Goal: Task Accomplishment & Management: Manage account settings

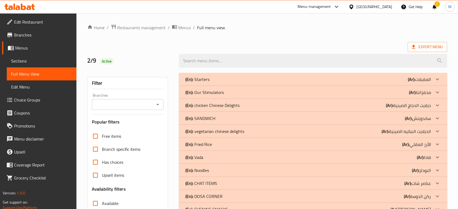
click at [339, 7] on icon at bounding box center [336, 7] width 7 height 7
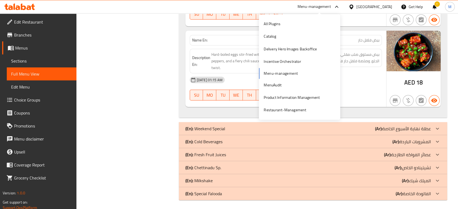
scroll to position [2306, 0]
click at [298, 108] on div "Restaurant-Management" at bounding box center [285, 110] width 43 height 6
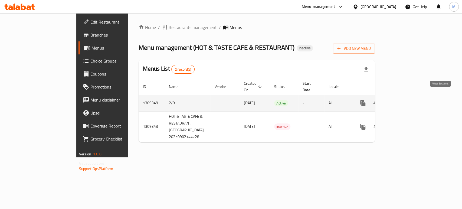
click at [405, 100] on icon "enhanced table" at bounding box center [402, 103] width 7 height 7
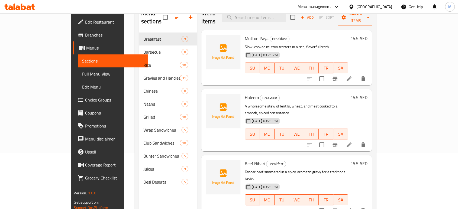
scroll to position [76, 0]
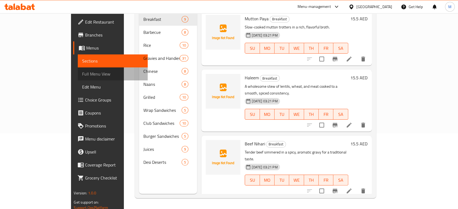
click at [82, 74] on span "Full Menu View" at bounding box center [112, 74] width 61 height 7
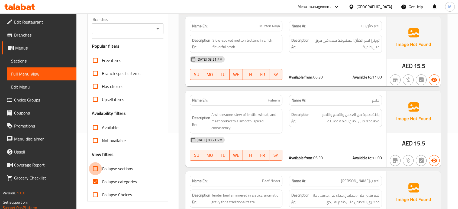
click at [94, 168] on input "Collapse sections" at bounding box center [95, 168] width 13 height 13
checkbox input "true"
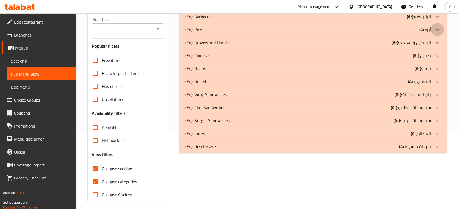
click at [438, 7] on icon at bounding box center [437, 3] width 7 height 7
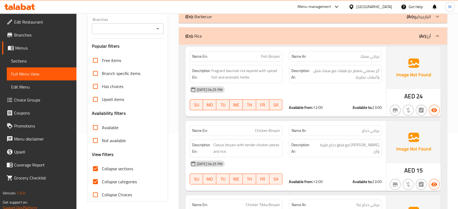
click at [438, 28] on div "(En): Rice (Ar): أرز" at bounding box center [313, 35] width 268 height 17
click at [325, 153] on div "Description Ar: [PERSON_NAME] مع قطع دجاج طرية وأرز." at bounding box center [334, 148] width 99 height 25
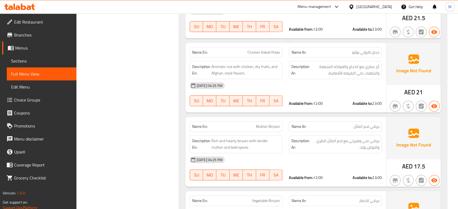
scroll to position [389, 0]
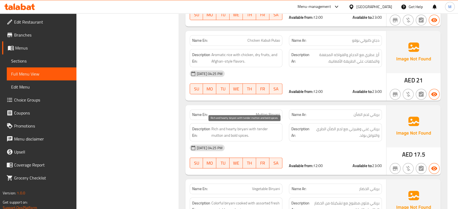
click at [251, 131] on span "Rich and hearty biryani with tender mutton and bold spices." at bounding box center [245, 132] width 69 height 13
copy span "Rich and hearty biryani with tender mutton and bold spices."
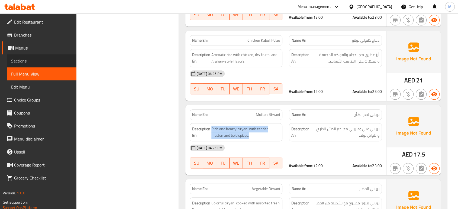
click at [33, 62] on span "Sections" at bounding box center [41, 61] width 61 height 7
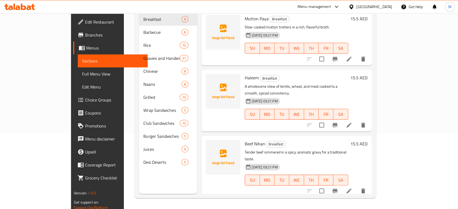
scroll to position [76, 0]
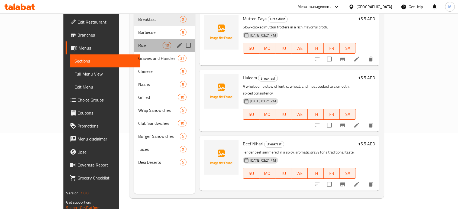
click at [134, 41] on div "Rice 10" at bounding box center [164, 45] width 61 height 13
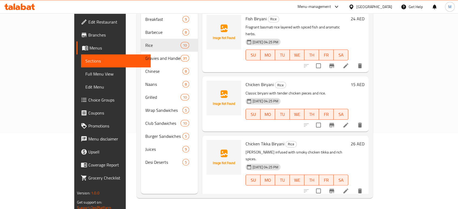
scroll to position [183, 0]
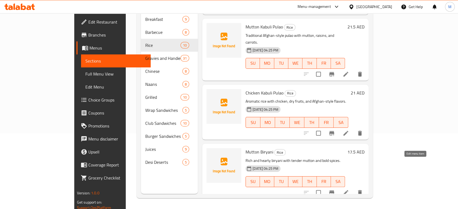
click at [349, 189] on icon at bounding box center [345, 192] width 7 height 7
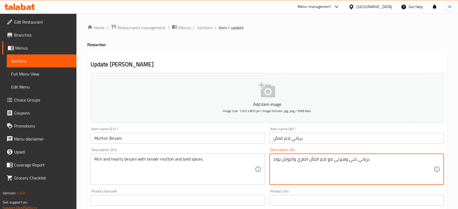
click at [381, 167] on textarea "برياني غني وهيرتي مع لحم الضأن الطري والتوابل بولد." at bounding box center [353, 170] width 160 height 26
paste textarea "شهي مع لحم الضأن الطري والتوابل القوية"
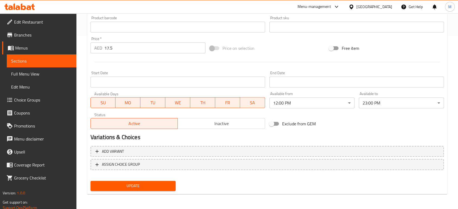
type textarea "[PERSON_NAME] وشهي مع لحم الضأن الطري والتوابل القوية."
click at [161, 187] on span "Update" at bounding box center [133, 186] width 76 height 7
click at [37, 79] on link "Full Menu View" at bounding box center [42, 73] width 70 height 13
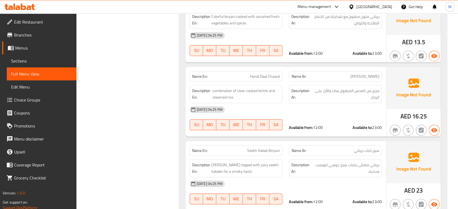
scroll to position [1915, 0]
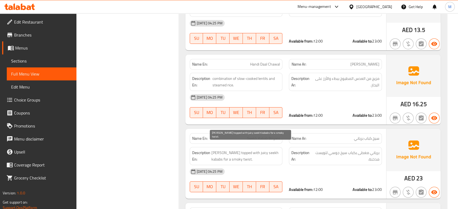
click at [235, 150] on span "[PERSON_NAME] topped with juicy seekh kababs for a smoky twist." at bounding box center [245, 156] width 69 height 13
click at [233, 150] on span "[PERSON_NAME] topped with juicy seekh kababs for a smoky twist." at bounding box center [245, 156] width 69 height 13
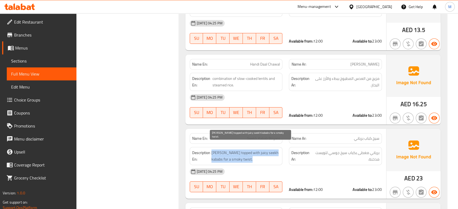
copy span "[PERSON_NAME] topped with juicy seekh kababs for a smoky twist."
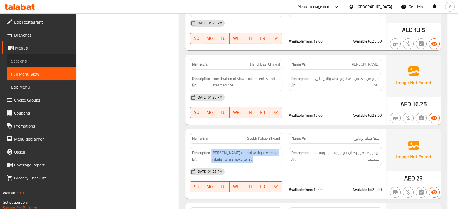
click at [38, 59] on span "Sections" at bounding box center [41, 61] width 61 height 7
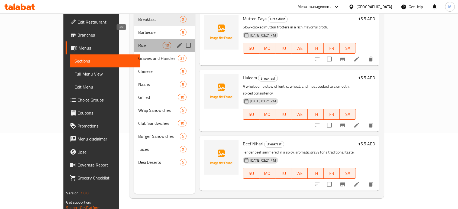
click at [138, 42] on span "Rice" at bounding box center [150, 45] width 24 height 7
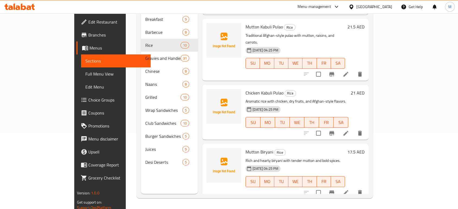
scroll to position [366, 0]
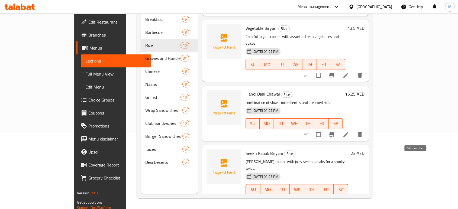
drag, startPoint x: 425, startPoint y: 165, endPoint x: 414, endPoint y: 160, distance: 11.7
click at [366, 194] on div at bounding box center [333, 200] width 67 height 13
click at [348, 198] on icon at bounding box center [345, 200] width 5 height 5
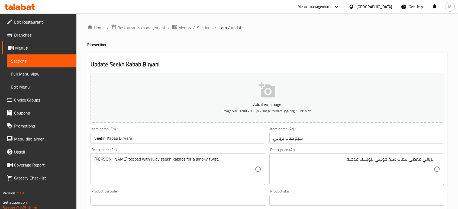
click at [310, 154] on div "برياني مغطى بكباب سيخ جوسي لتويست مدخنة. Description (Ar)" at bounding box center [356, 169] width 174 height 31
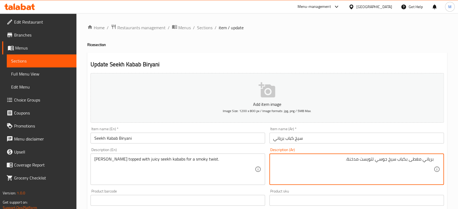
click at [321, 165] on textarea "برياني مغطى بكباب سيخ جوسي لتويست مدخنة." at bounding box center [353, 170] width 160 height 26
click at [390, 163] on textarea "برياني مغطى بكباب سيخ جوسي لتويست مدخنة." at bounding box center [353, 170] width 160 height 26
click at [405, 160] on textarea "برياني مغطى بكباب جوسي لتويست مدخنة." at bounding box center [353, 170] width 160 height 26
paste textarea "سيخ"
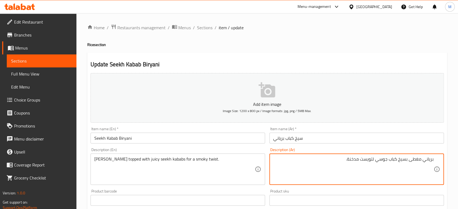
click at [362, 160] on textarea "برياني مغطى بسيخ كباب جوسي لتويست مدخنة." at bounding box center [353, 170] width 160 height 26
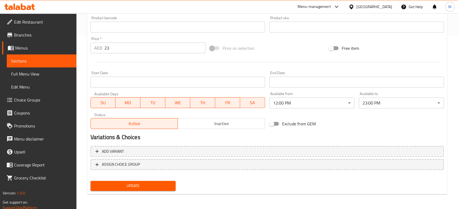
type textarea "برياني مغطى بسيخ كباب جوسي لنكهة مدخنة."
click at [139, 185] on span "Update" at bounding box center [133, 186] width 76 height 7
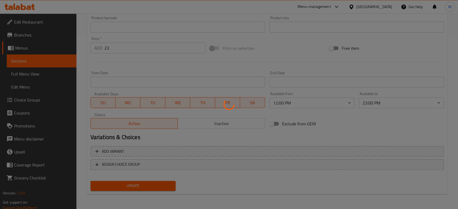
click at [34, 75] on div at bounding box center [229, 104] width 458 height 209
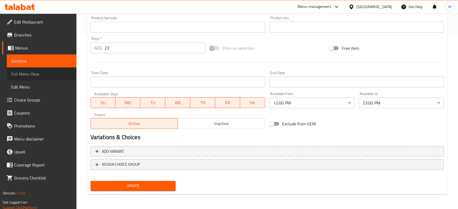
click at [25, 75] on span "Full Menu View" at bounding box center [41, 74] width 61 height 7
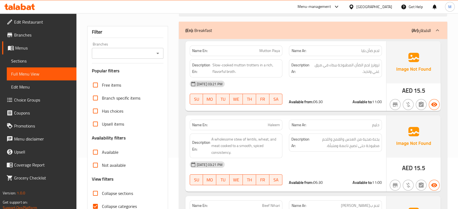
scroll to position [41, 0]
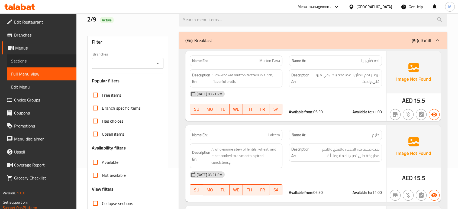
click at [21, 61] on span "Sections" at bounding box center [41, 61] width 61 height 7
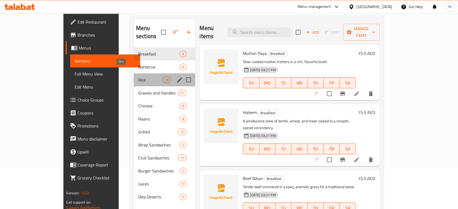
click at [138, 77] on span "Rice" at bounding box center [150, 80] width 24 height 7
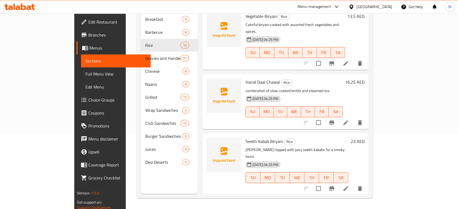
scroll to position [396, 0]
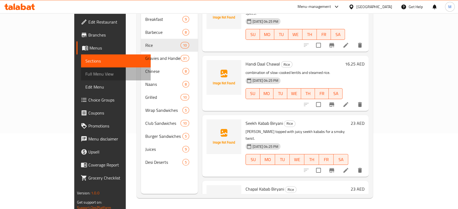
click at [85, 75] on span "Full Menu View" at bounding box center [115, 74] width 61 height 7
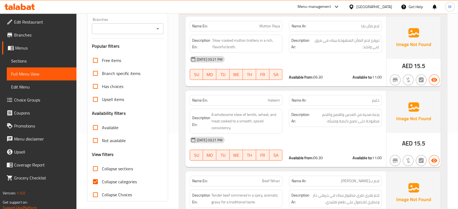
click at [339, 141] on div "[DATE] 03:21 PM" at bounding box center [285, 140] width 199 height 13
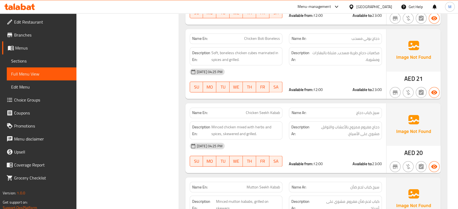
scroll to position [1734, 0]
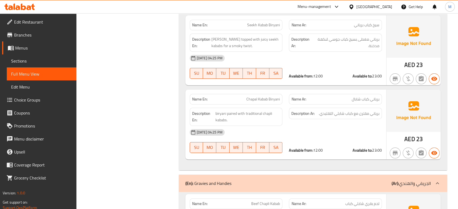
scroll to position [2035, 0]
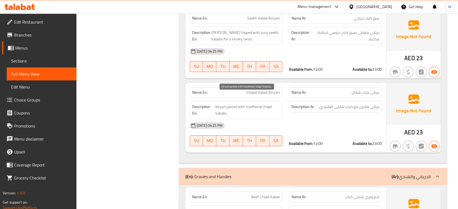
click at [251, 103] on span "biryani paired with traditional chapli kababs." at bounding box center [247, 109] width 64 height 13
copy span "traditional"
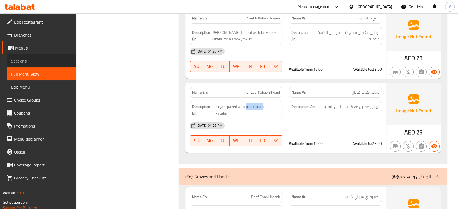
click at [25, 58] on span "Sections" at bounding box center [41, 61] width 61 height 7
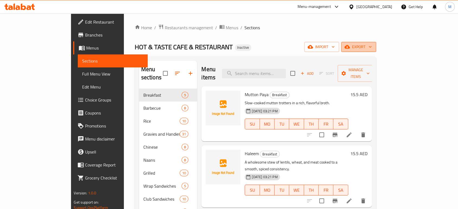
click at [372, 48] on span "export" at bounding box center [358, 47] width 26 height 7
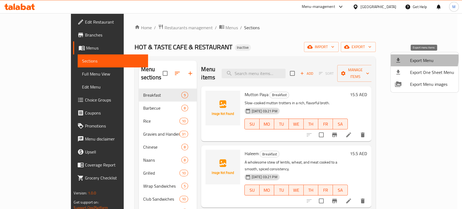
click at [418, 59] on span "Export Menu" at bounding box center [432, 60] width 44 height 7
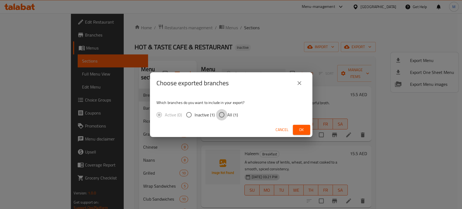
click at [220, 113] on input "All (1)" at bounding box center [221, 114] width 11 height 11
radio input "true"
click at [301, 128] on span "Ok" at bounding box center [301, 129] width 9 height 7
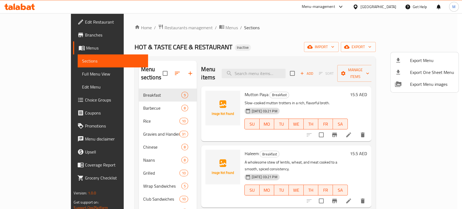
click at [29, 75] on div at bounding box center [231, 104] width 462 height 209
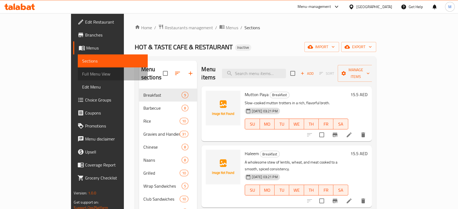
click at [82, 75] on span "Full Menu View" at bounding box center [112, 74] width 61 height 7
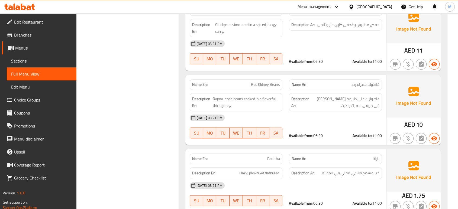
scroll to position [2097, 0]
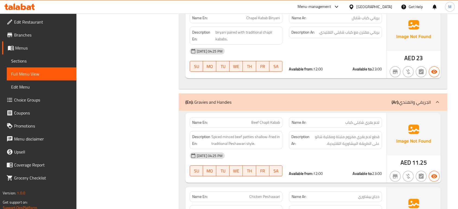
scroll to position [2121, 0]
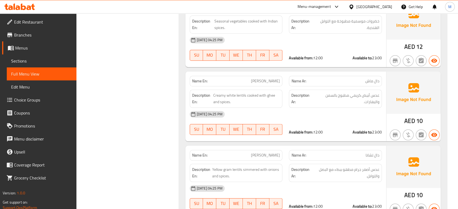
scroll to position [2591, 0]
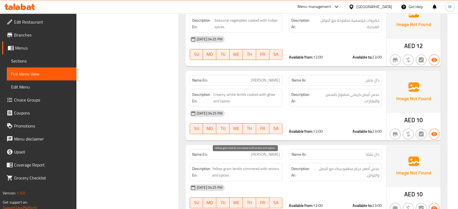
click at [255, 165] on span "Yellow gram lentils simmered with onions and spices." at bounding box center [246, 171] width 68 height 13
copy span "Yellow gram lentils simmered with onions and spices."
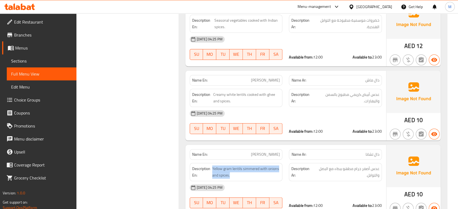
click at [27, 59] on span "Sections" at bounding box center [41, 61] width 61 height 7
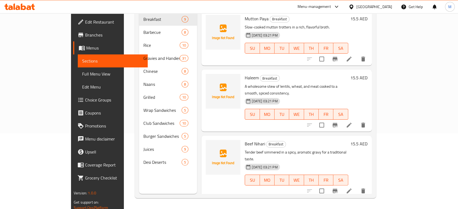
scroll to position [76, 0]
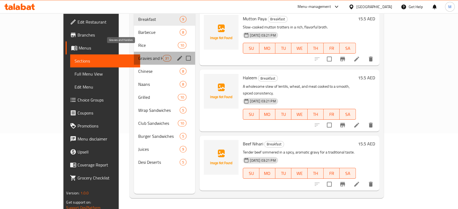
click at [138, 55] on span "Gravies and Handies" at bounding box center [150, 58] width 24 height 7
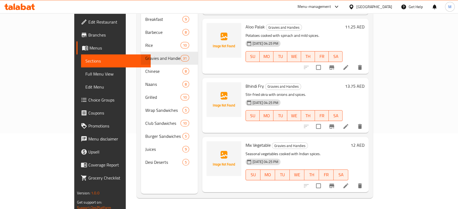
scroll to position [366, 0]
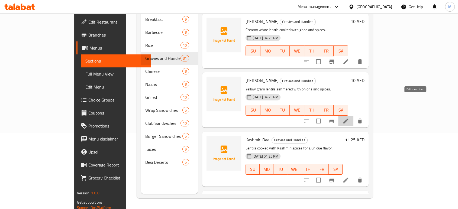
click at [349, 118] on icon at bounding box center [345, 121] width 7 height 7
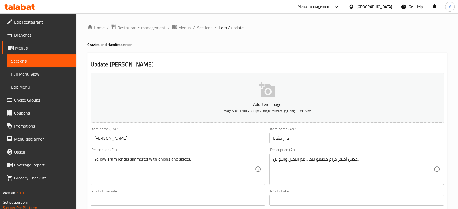
click at [387, 154] on div "عدس أصفر جرام مطهو ببطء مع البصل والتوابل. Description (Ar)" at bounding box center [356, 169] width 174 height 31
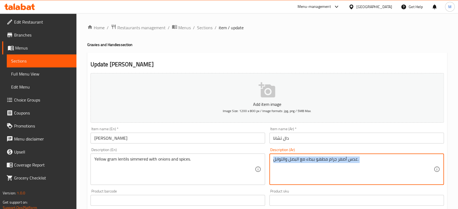
click at [387, 154] on div "عدس أصفر جرام مطهو ببطء مع البصل والتوابل. Description (Ar)" at bounding box center [356, 169] width 174 height 31
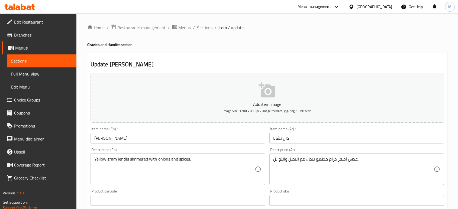
click at [387, 154] on div "عدس أصفر جرام مطهو ببطء مع البصل والتوابل. Description (Ar)" at bounding box center [356, 169] width 174 height 31
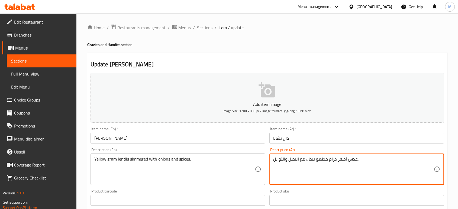
click at [372, 160] on textarea "عدس أصفر جرام مطهو ببطء مع البصل والتوابل." at bounding box center [353, 170] width 160 height 26
paste textarea "لعدس الأصفر المطبوخ"
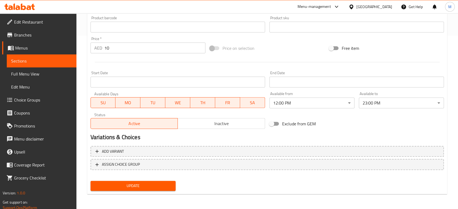
type textarea "العدس الأصفر المطبوخ مع البصل والتوابل"
click at [147, 188] on span "Update" at bounding box center [133, 186] width 76 height 7
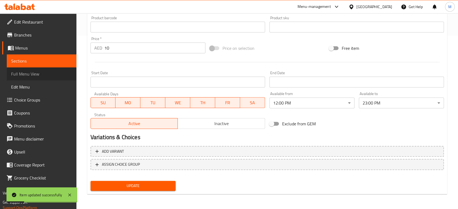
click at [43, 73] on span "Full Menu View" at bounding box center [41, 74] width 61 height 7
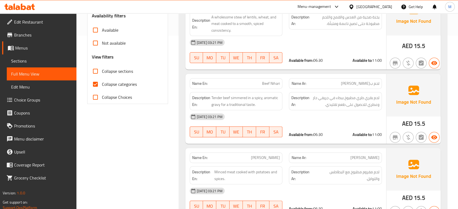
scroll to position [2647, 0]
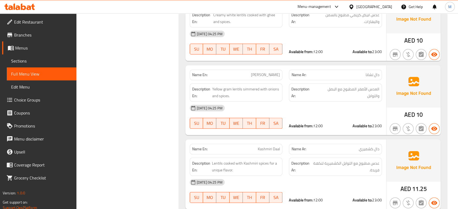
scroll to position [2671, 0]
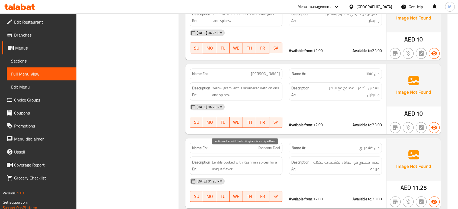
click at [268, 159] on span "Lentils cooked with Kashmiri spices for a unique flavor." at bounding box center [246, 165] width 68 height 13
copy span "Lentils cooked with Kashmiri spices for a unique flavor."
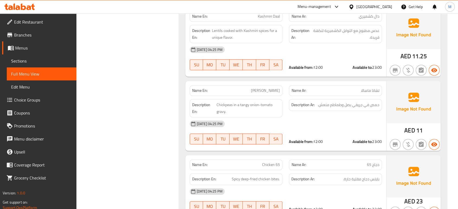
scroll to position [2803, 0]
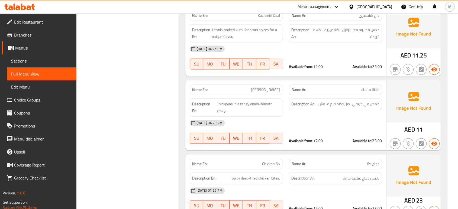
click at [341, 184] on div "[DATE] 04:25 PM" at bounding box center [285, 190] width 199 height 13
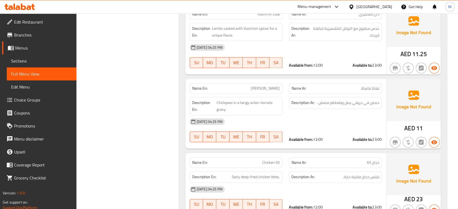
scroll to position [2805, 0]
click at [254, 99] on span "Chickpeas in a tangy onion-tomato gravy." at bounding box center [248, 105] width 64 height 13
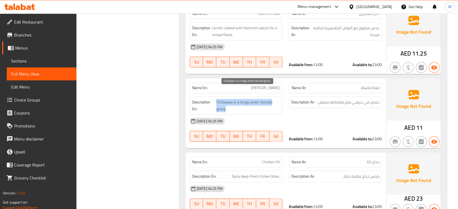
click at [254, 99] on span "Chickpeas in a tangy onion-tomato gravy." at bounding box center [248, 105] width 64 height 13
copy span "Chickpeas in a tangy onion-tomato gravy."
click at [37, 60] on span "Sections" at bounding box center [41, 61] width 61 height 7
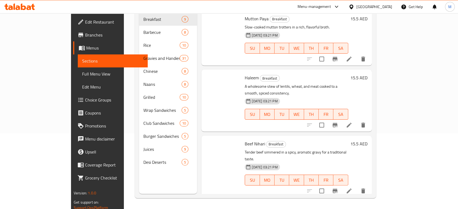
scroll to position [76, 0]
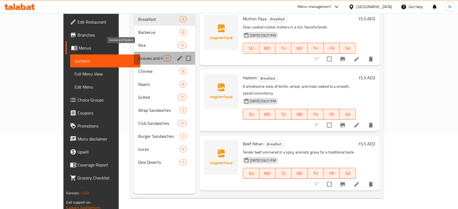
click at [138, 55] on span "Gravies and Handies" at bounding box center [150, 58] width 24 height 7
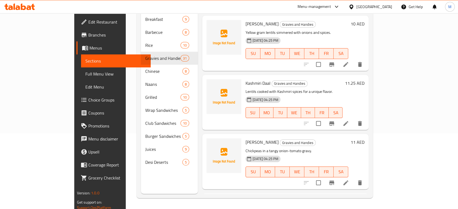
scroll to position [426, 0]
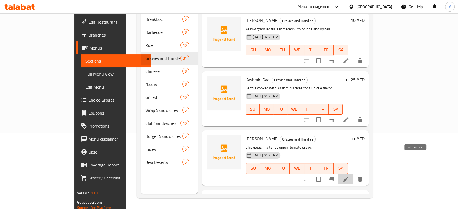
click at [349, 176] on icon at bounding box center [345, 179] width 7 height 7
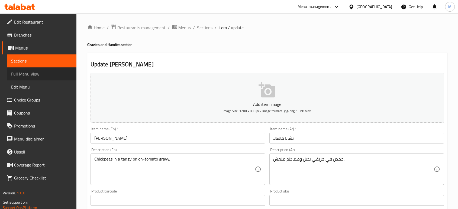
click at [40, 75] on span "Full Menu View" at bounding box center [41, 74] width 61 height 7
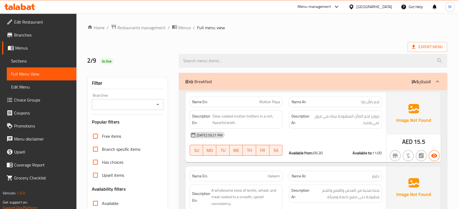
scroll to position [2795, 0]
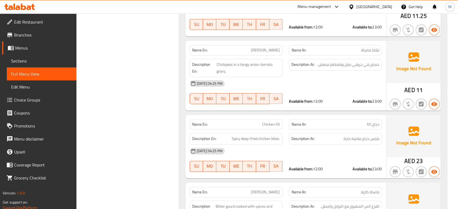
scroll to position [2843, 0]
click at [301, 145] on div "[DATE] 04:25 PM" at bounding box center [285, 151] width 199 height 13
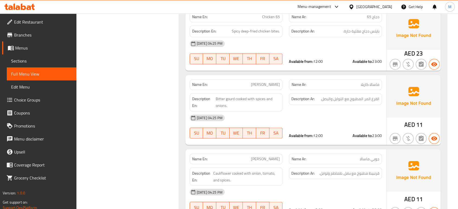
scroll to position [2951, 0]
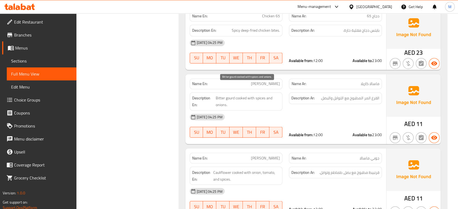
click at [269, 95] on span "Bitter gourd cooked with spices and onions." at bounding box center [248, 101] width 64 height 13
copy span "Bitter gourd cooked with spices and onions."
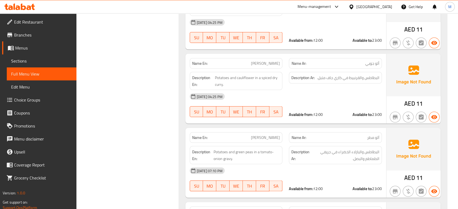
scroll to position [3132, 0]
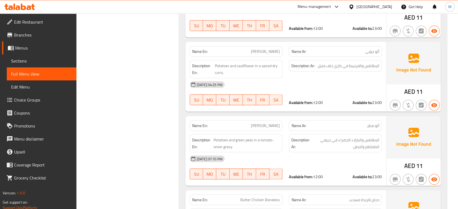
click at [235, 197] on p "Name En: Butter Chicken Boneless" at bounding box center [236, 200] width 88 height 6
copy span "Butter Chicken Boneless"
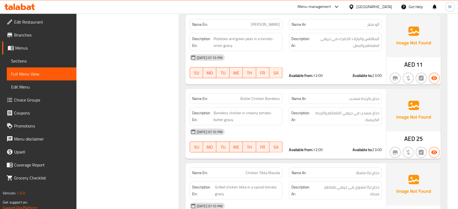
scroll to position [3252, 0]
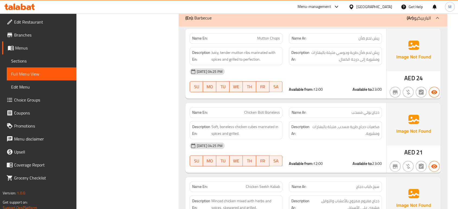
scroll to position [3883, 0]
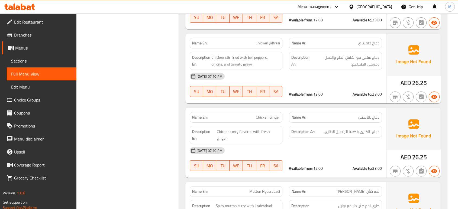
click at [260, 189] on span "Mutton Hyderabadi" at bounding box center [264, 192] width 31 height 6
copy span "Mutton Hyderabadi"
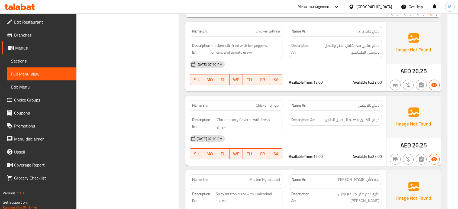
scroll to position [3967, 0]
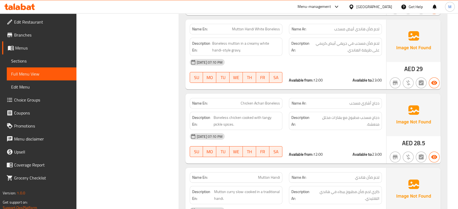
scroll to position [4196, 0]
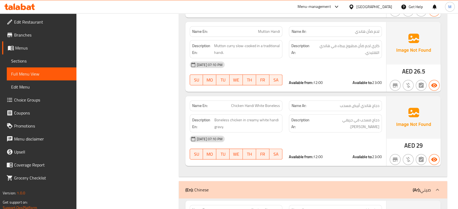
scroll to position [4340, 0]
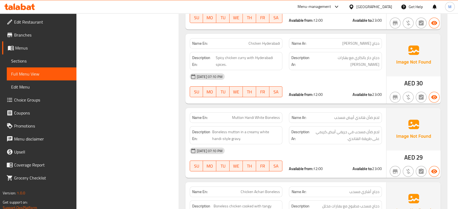
scroll to position [4327, 0]
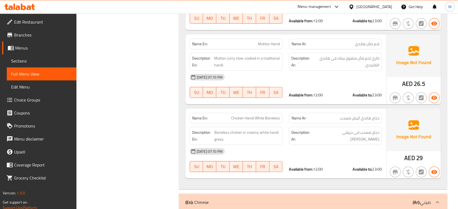
click at [36, 59] on span "Sections" at bounding box center [41, 61] width 61 height 7
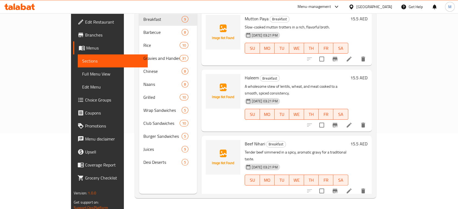
scroll to position [76, 0]
click at [82, 72] on span "Full Menu View" at bounding box center [112, 74] width 61 height 7
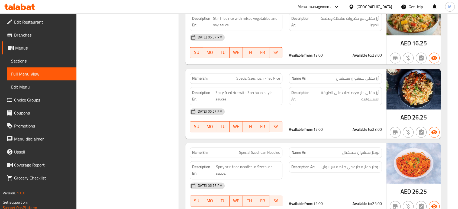
scroll to position [4928, 0]
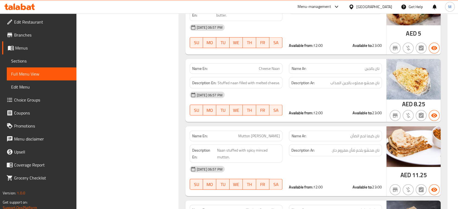
scroll to position [5265, 0]
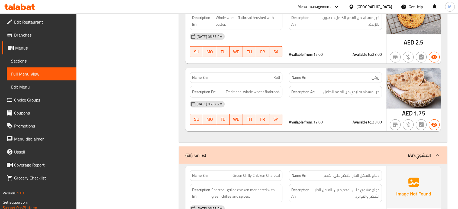
scroll to position [5614, 0]
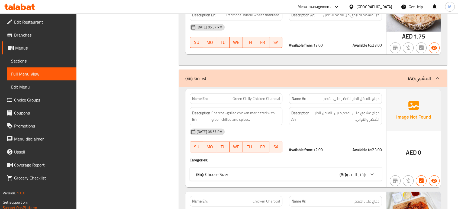
scroll to position [5687, 0]
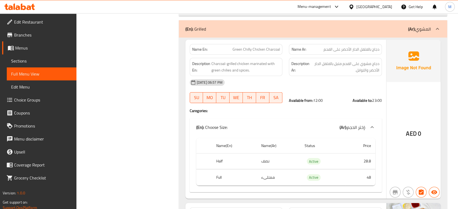
scroll to position [5723, 0]
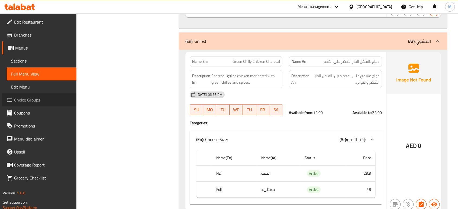
click at [27, 95] on link "Choice Groups" at bounding box center [39, 99] width 74 height 13
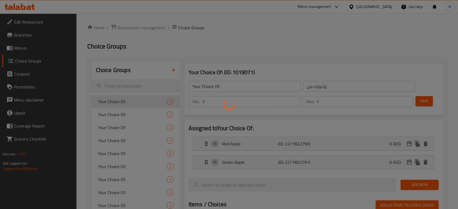
click at [127, 115] on div at bounding box center [229, 104] width 458 height 209
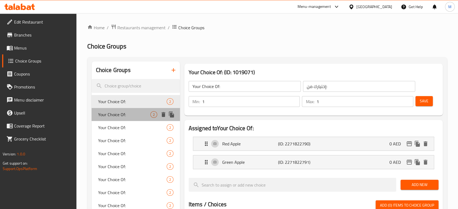
click at [138, 114] on span "Your Choice Of:" at bounding box center [124, 114] width 52 height 7
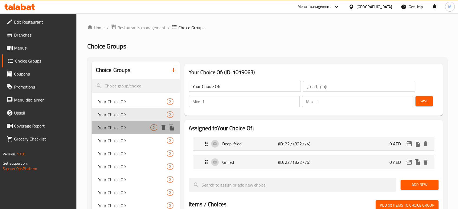
click at [131, 126] on span "Your Choice Of:" at bounding box center [124, 127] width 52 height 7
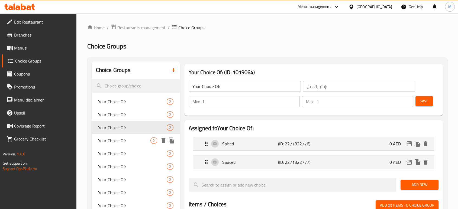
click at [130, 140] on span "Your Choice Of:" at bounding box center [124, 140] width 52 height 7
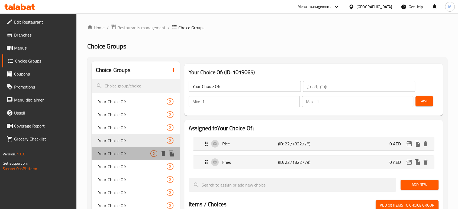
click at [130, 155] on span "Your Choice Of:" at bounding box center [124, 153] width 52 height 7
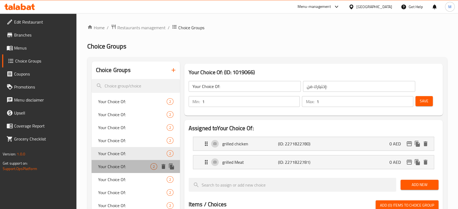
click at [130, 168] on span "Your Choice Of:" at bounding box center [124, 166] width 52 height 7
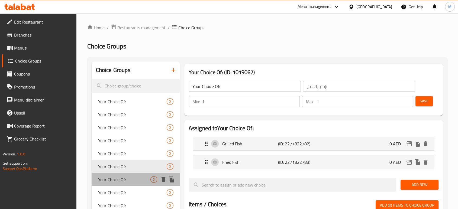
click at [129, 181] on span "Your Choice Of:" at bounding box center [124, 179] width 52 height 7
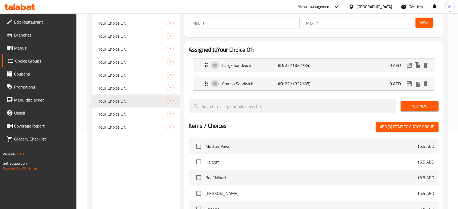
scroll to position [74, 0]
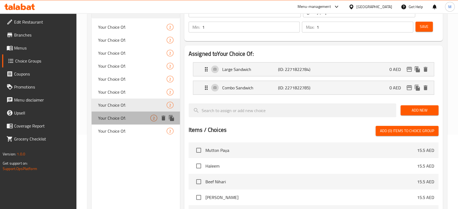
click at [141, 115] on span "Your Choice Of:" at bounding box center [124, 118] width 52 height 7
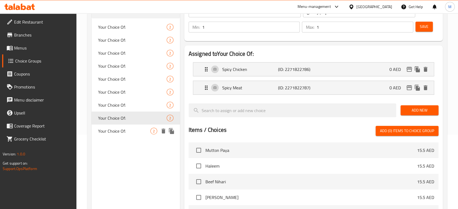
click at [129, 130] on span "Your Choice Of:" at bounding box center [124, 131] width 52 height 7
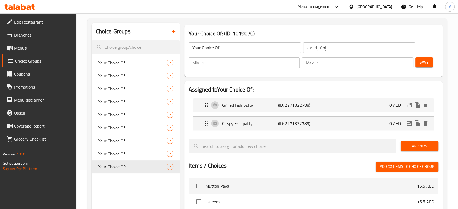
scroll to position [38, 0]
click at [20, 46] on span "Menus" at bounding box center [43, 48] width 58 height 7
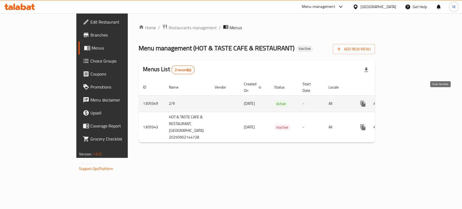
click at [405, 100] on icon "enhanced table" at bounding box center [402, 103] width 7 height 7
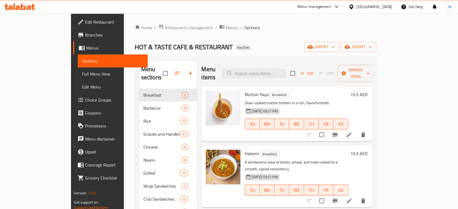
scroll to position [76, 0]
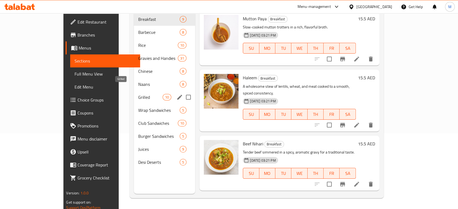
click at [138, 94] on span "Grilled" at bounding box center [150, 97] width 24 height 7
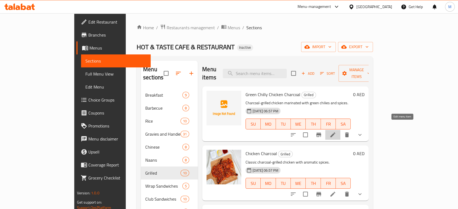
click at [336, 132] on icon at bounding box center [332, 135] width 7 height 7
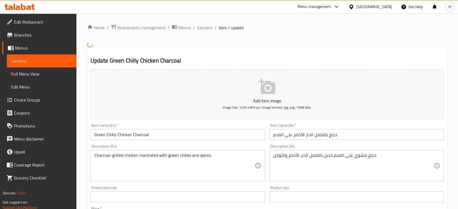
scroll to position [182, 0]
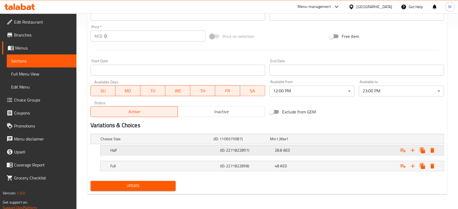
click at [174, 142] on h5 "Half" at bounding box center [155, 138] width 111 height 5
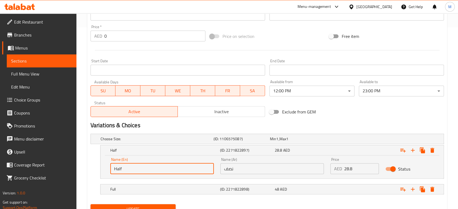
click at [158, 168] on input "Half" at bounding box center [161, 168] width 103 height 11
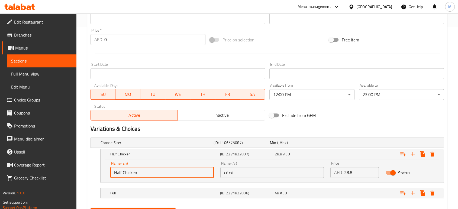
type input "Half Chicken"
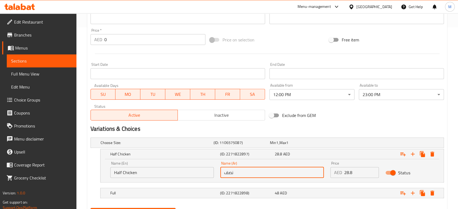
click at [286, 170] on input "نصف" at bounding box center [271, 172] width 103 height 11
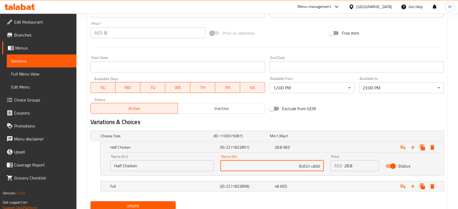
scroll to position [194, 0]
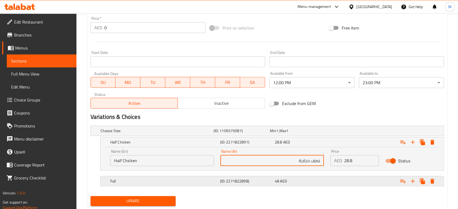
type input "نصف دجاجة"
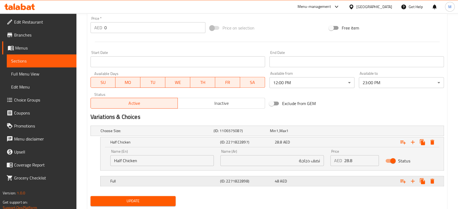
click at [290, 134] on div "48 AED" at bounding box center [297, 130] width 54 height 5
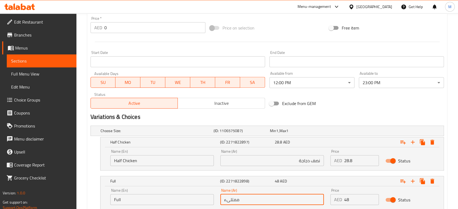
click at [251, 203] on input "ممتلىء" at bounding box center [271, 199] width 103 height 11
type input "دجاجة كاملة"
click at [190, 199] on input "Full" at bounding box center [161, 199] width 103 height 11
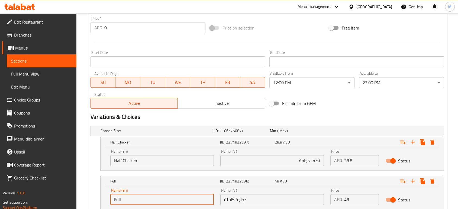
click at [190, 199] on input "Full" at bounding box center [161, 199] width 103 height 11
click at [183, 200] on input "Full Chicken" at bounding box center [161, 199] width 103 height 11
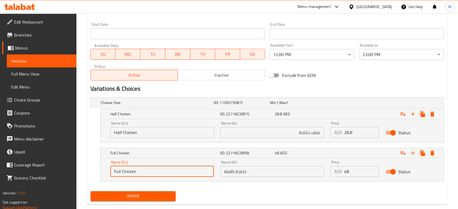
scroll to position [232, 0]
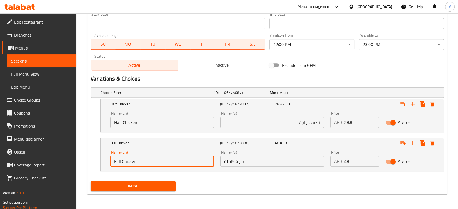
type input "Full Chicken"
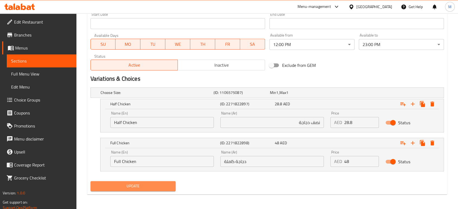
click at [150, 187] on span "Update" at bounding box center [133, 186] width 76 height 7
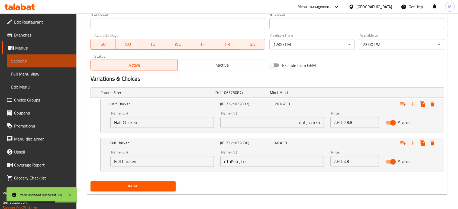
click at [74, 58] on link "Sections" at bounding box center [42, 60] width 70 height 13
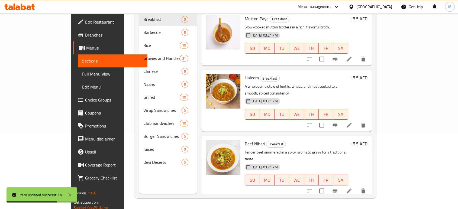
scroll to position [76, 0]
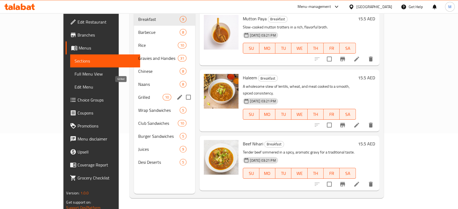
click at [138, 94] on span "Grilled" at bounding box center [150, 97] width 24 height 7
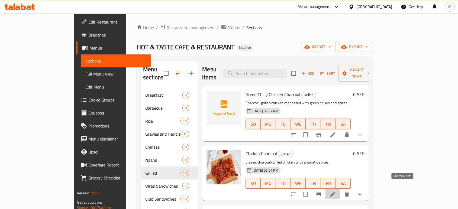
click at [336, 191] on icon at bounding box center [332, 194] width 7 height 7
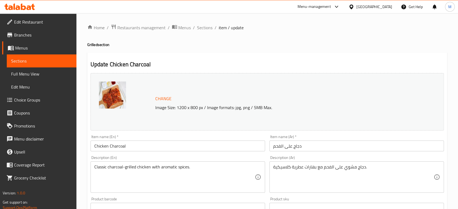
scroll to position [183, 0]
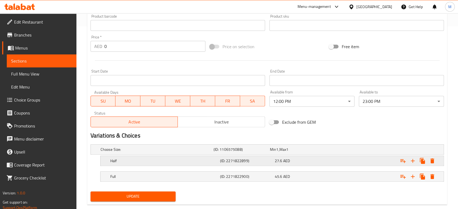
click at [257, 155] on div "Half (ID: 2271822899) 27.6 AED" at bounding box center [268, 150] width 339 height 12
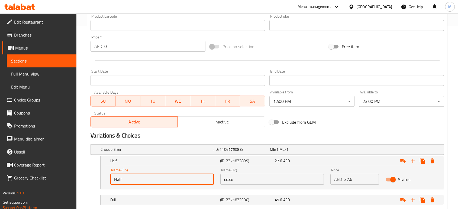
click at [177, 178] on input "Half" at bounding box center [161, 179] width 103 height 11
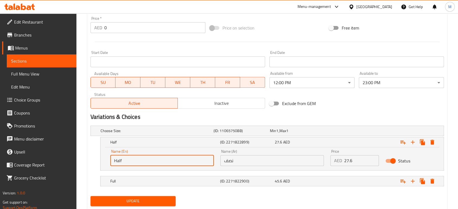
scroll to position [216, 0]
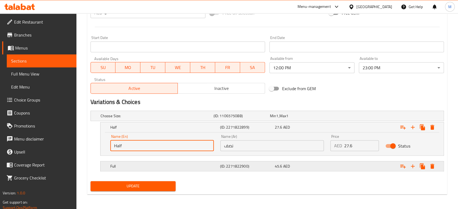
type input "Half"
click at [165, 119] on h5 "Full" at bounding box center [155, 115] width 111 height 5
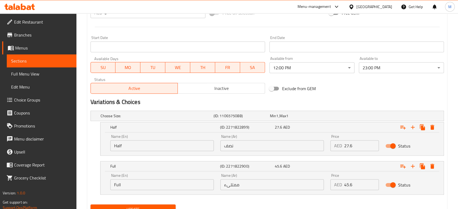
click at [151, 186] on input "Full" at bounding box center [161, 184] width 103 height 11
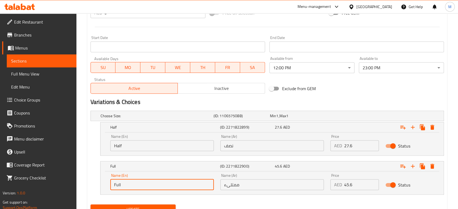
click at [151, 186] on input "Full" at bounding box center [161, 184] width 103 height 11
paste input "Chicken"
type input "Full Chicken"
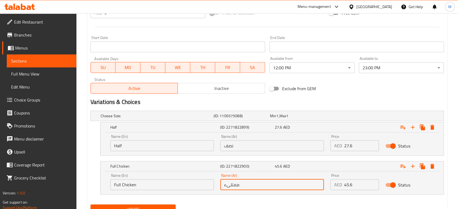
click at [253, 184] on input "ممتلىء" at bounding box center [271, 184] width 103 height 11
paste input "Full Chicken"
type input "Full Chicken"
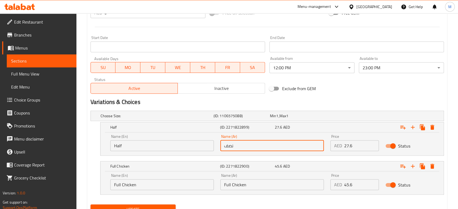
click at [262, 147] on input "نصف" at bounding box center [271, 145] width 103 height 11
type input "نصف دجاجة"
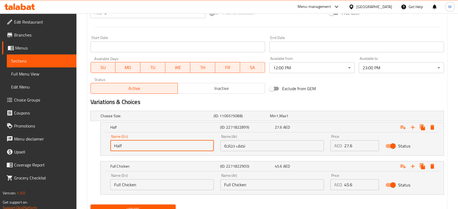
click at [171, 147] on input "Half" at bounding box center [161, 145] width 103 height 11
type input "Half Chicken"
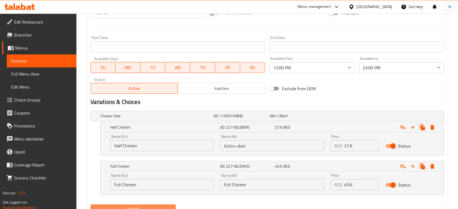
click at [155, 204] on button "Update" at bounding box center [132, 209] width 85 height 10
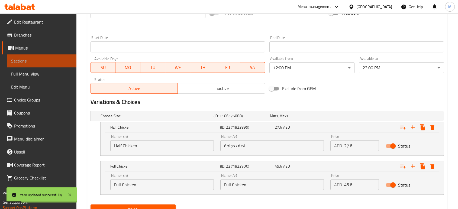
click at [30, 62] on span "Sections" at bounding box center [41, 61] width 61 height 7
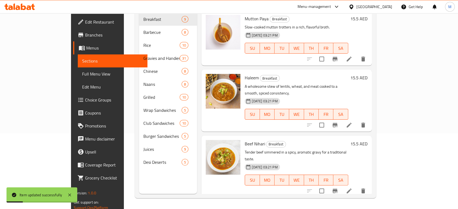
scroll to position [76, 0]
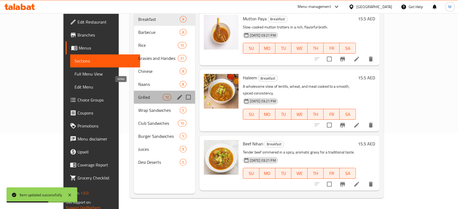
click at [138, 94] on span "Grilled" at bounding box center [150, 97] width 24 height 7
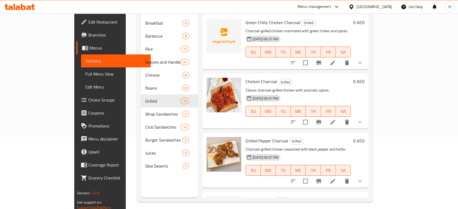
scroll to position [76, 0]
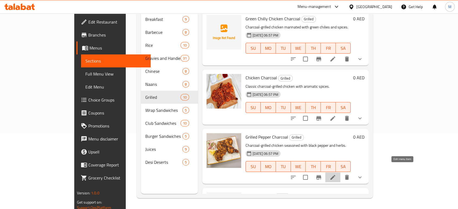
click at [335, 175] on icon at bounding box center [332, 177] width 5 height 5
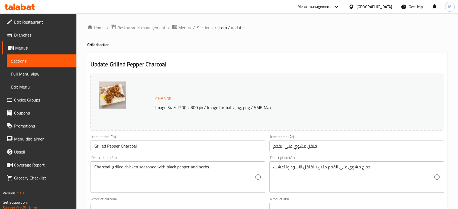
scroll to position [183, 0]
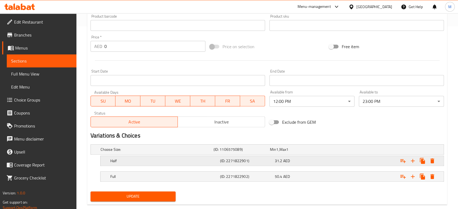
click at [221, 152] on h5 "(ID: 2271822901)" at bounding box center [240, 149] width 54 height 5
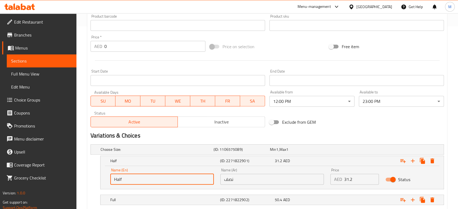
click at [180, 177] on input "Half" at bounding box center [161, 179] width 103 height 11
type input "Half Chicken"
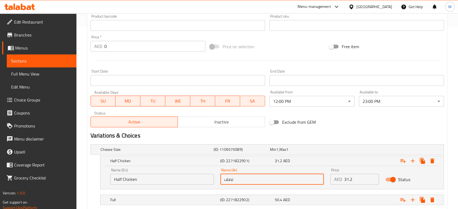
click at [247, 178] on input "نصف" at bounding box center [271, 179] width 103 height 11
type input "نصف دجاجة"
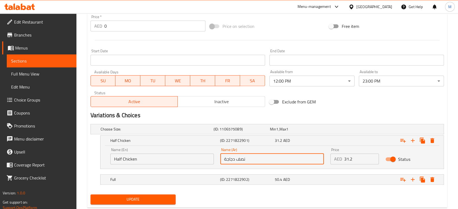
scroll to position [216, 0]
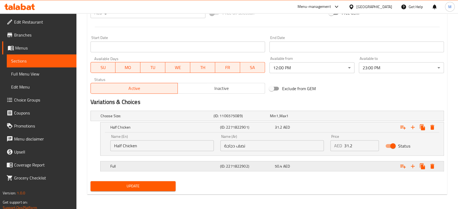
click at [267, 119] on h5 "(ID: 2271822902)" at bounding box center [240, 115] width 54 height 5
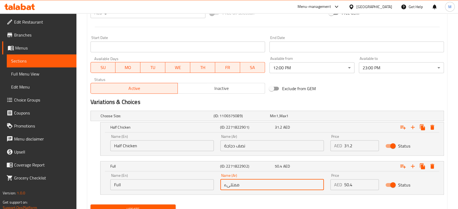
click at [277, 184] on input "ممتلىء" at bounding box center [271, 184] width 103 height 11
paste input "Full Chicken"
type input "Full Chicken"
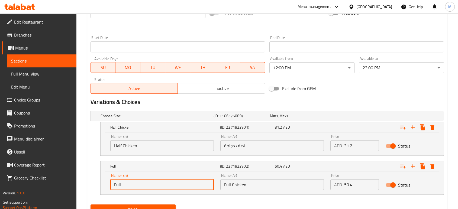
click at [151, 188] on input "Full" at bounding box center [161, 184] width 103 height 11
type input "Full Chicken"
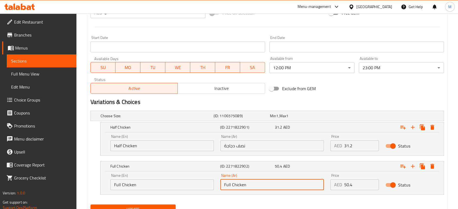
click at [256, 184] on input "Full Chicken" at bounding box center [271, 184] width 103 height 11
click at [256, 184] on input "text" at bounding box center [271, 184] width 103 height 11
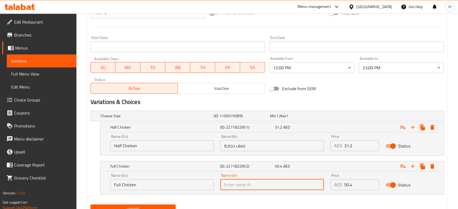
type input "]"
type input "دجاجة كاملة"
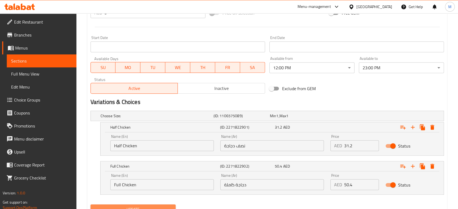
click at [155, 205] on button "Update" at bounding box center [132, 209] width 85 height 10
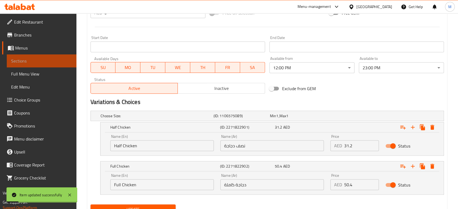
click at [58, 57] on link "Sections" at bounding box center [42, 60] width 70 height 13
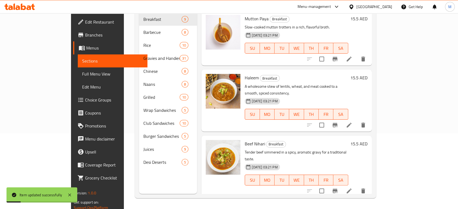
scroll to position [76, 0]
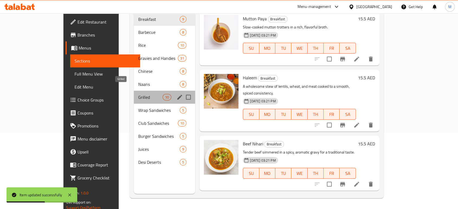
click at [138, 94] on span "Grilled" at bounding box center [150, 97] width 24 height 7
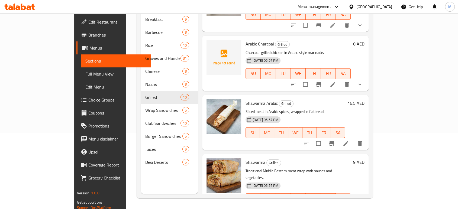
scroll to position [164, 0]
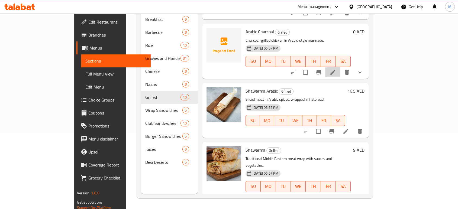
click at [340, 67] on li at bounding box center [332, 72] width 15 height 10
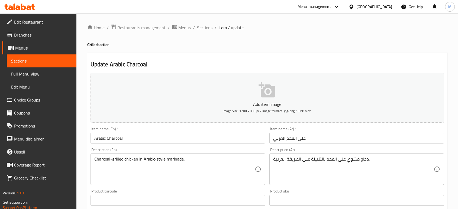
scroll to position [183, 0]
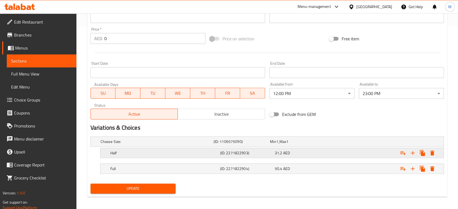
click at [212, 145] on div "Half" at bounding box center [155, 142] width 113 height 8
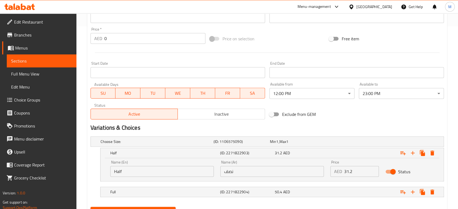
click at [163, 171] on input "Half" at bounding box center [161, 171] width 103 height 11
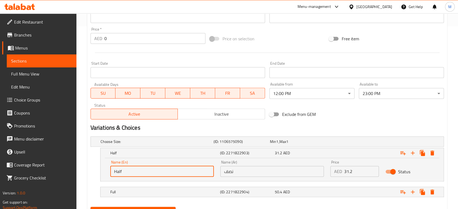
type input "Half Chicken"
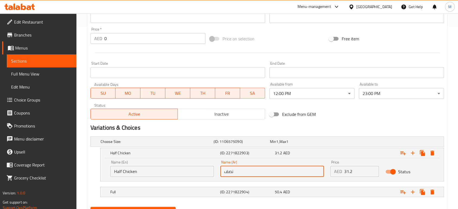
click at [261, 175] on input "نصف" at bounding box center [271, 171] width 103 height 11
type input "نصف دجاجة"
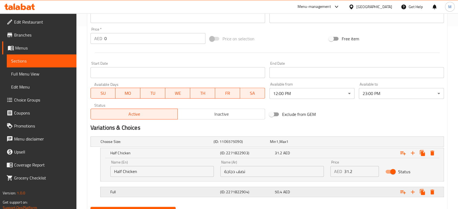
click at [153, 148] on div "Full (ID: 2271822904) 50.4 AED" at bounding box center [268, 142] width 339 height 12
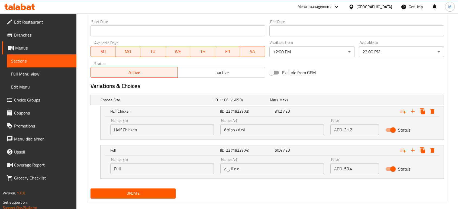
scroll to position [232, 0]
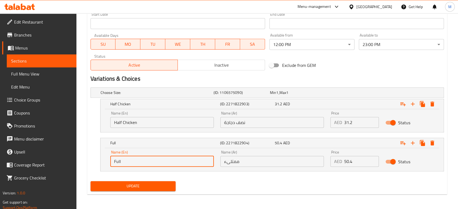
click at [200, 163] on input "Full" at bounding box center [161, 161] width 103 height 11
type input "Full Chicken"
click at [257, 155] on div "Name (Ar) ممتلىء Name (Ar)" at bounding box center [271, 158] width 103 height 17
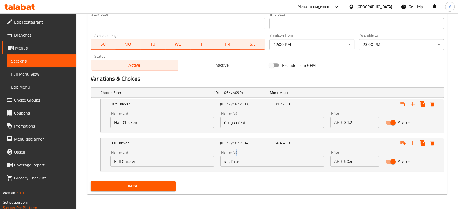
drag, startPoint x: 257, startPoint y: 155, endPoint x: 255, endPoint y: 164, distance: 9.2
click at [255, 164] on div "Name (Ar) ممتلىء Name (Ar)" at bounding box center [271, 158] width 103 height 17
click at [255, 164] on input "ممتلىء" at bounding box center [271, 161] width 103 height 11
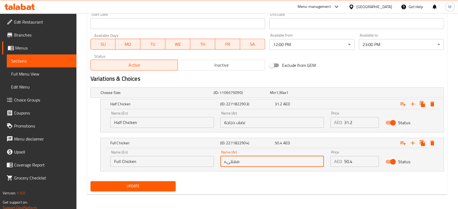
click at [255, 164] on input "ممتلىء" at bounding box center [271, 161] width 103 height 11
type input "دجاجة كاملة"
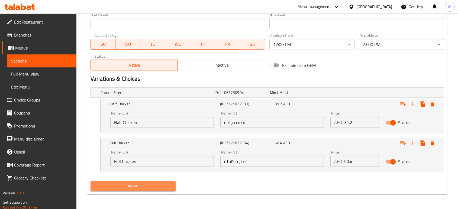
click at [127, 187] on span "Update" at bounding box center [133, 186] width 76 height 7
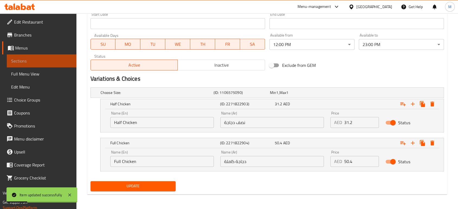
click at [48, 61] on span "Sections" at bounding box center [41, 61] width 61 height 7
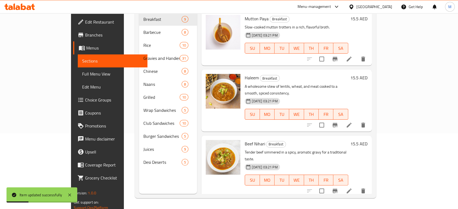
scroll to position [76, 0]
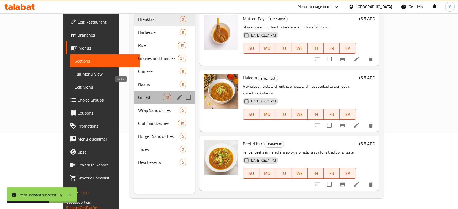
click at [138, 94] on span "Grilled" at bounding box center [150, 97] width 24 height 7
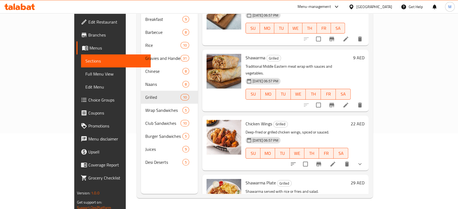
scroll to position [305, 0]
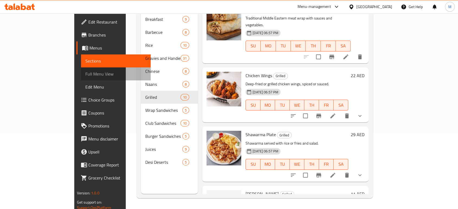
click at [85, 72] on span "Full Menu View" at bounding box center [115, 74] width 61 height 7
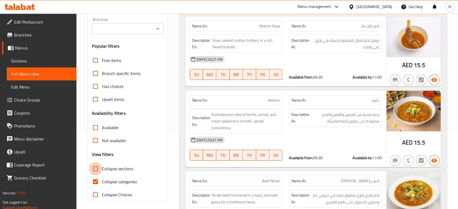
click at [96, 171] on input "Collapse sections" at bounding box center [95, 168] width 13 height 13
checkbox input "true"
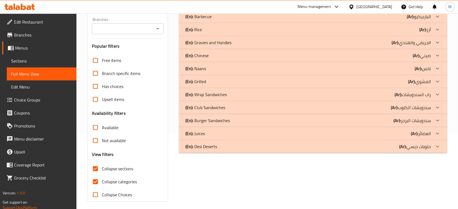
click at [207, 7] on div "(En): Grilled (Ar): المشوي" at bounding box center [307, 3] width 245 height 7
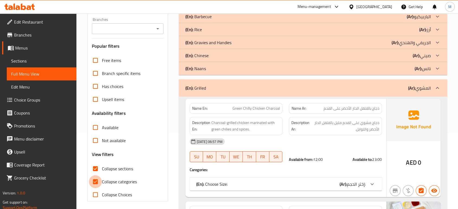
click at [97, 182] on input "Collapse categories" at bounding box center [95, 181] width 13 height 13
checkbox input "false"
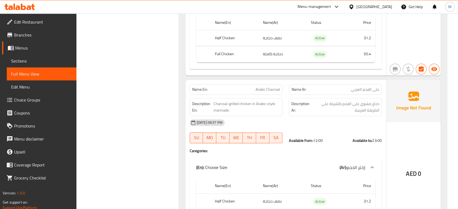
scroll to position [585, 0]
click at [258, 90] on span "Arabic Charcoal" at bounding box center [267, 89] width 24 height 6
click at [319, 127] on div "[DATE] 06:57 PM" at bounding box center [285, 122] width 199 height 13
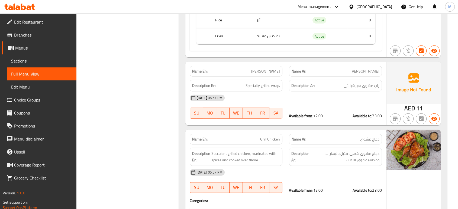
scroll to position [1332, 0]
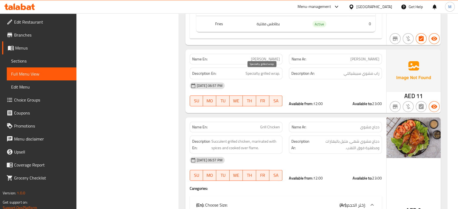
click at [269, 73] on span "Specialty grilled wrap." at bounding box center [262, 73] width 34 height 7
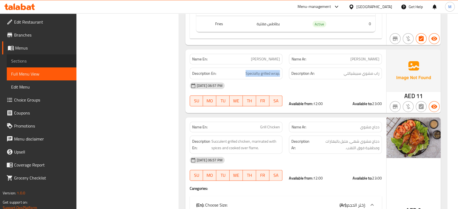
click at [28, 64] on span "Sections" at bounding box center [41, 61] width 61 height 7
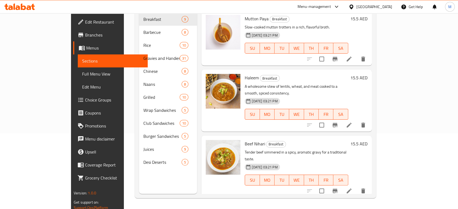
scroll to position [76, 0]
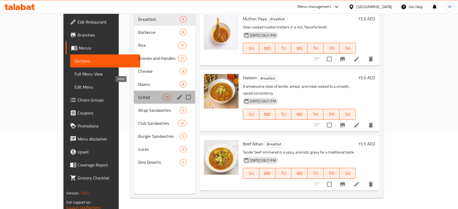
click at [138, 94] on span "Grilled" at bounding box center [150, 97] width 24 height 7
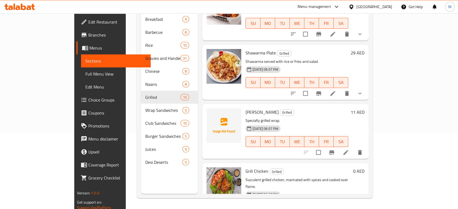
scroll to position [396, 0]
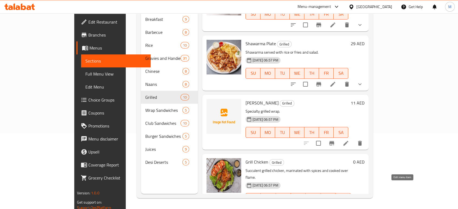
click at [336, 206] on icon at bounding box center [332, 209] width 7 height 7
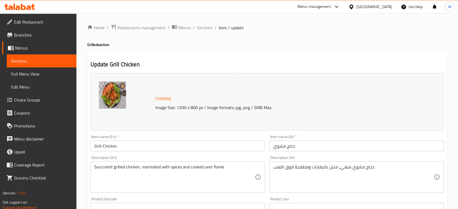
scroll to position [183, 0]
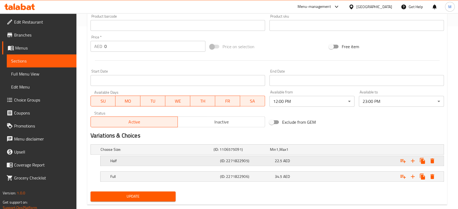
click at [179, 152] on h5 "Half" at bounding box center [155, 149] width 111 height 5
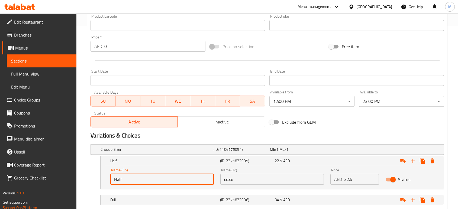
click at [143, 176] on input "Half" at bounding box center [161, 179] width 103 height 11
type input "Half Chicken"
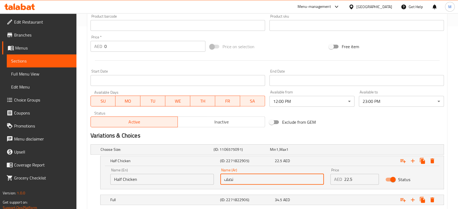
click at [240, 179] on input "نصف" at bounding box center [271, 179] width 103 height 11
type input "نصف دجاجة"
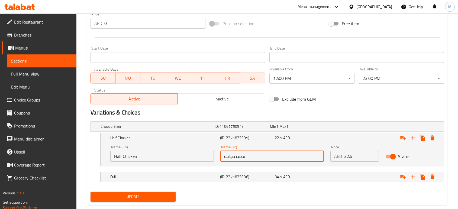
scroll to position [216, 0]
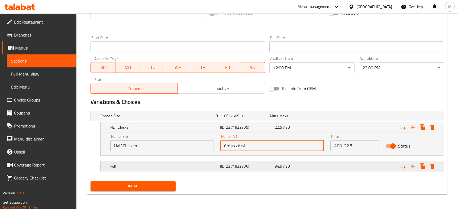
click at [243, 119] on h5 "(ID: 2271822906)" at bounding box center [240, 115] width 54 height 5
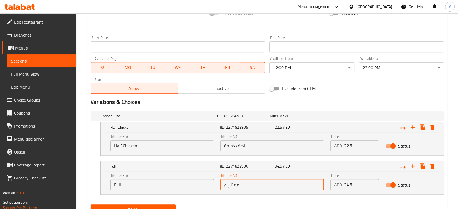
click at [240, 186] on input "ممتلىء" at bounding box center [271, 184] width 103 height 11
type input "دجاجة كاملة"
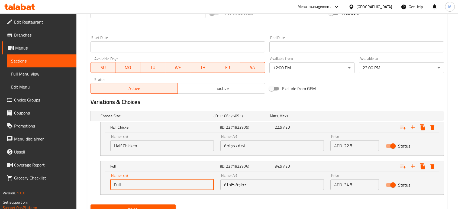
click at [163, 186] on input "Full" at bounding box center [161, 184] width 103 height 11
type input "Full Chicken"
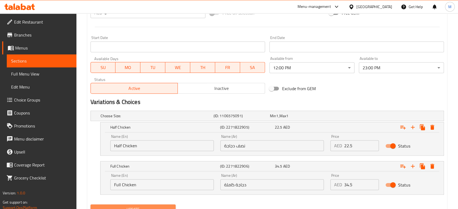
click at [157, 207] on span "Update" at bounding box center [133, 209] width 76 height 7
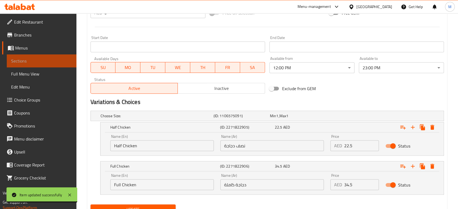
click at [48, 64] on span "Sections" at bounding box center [41, 61] width 61 height 7
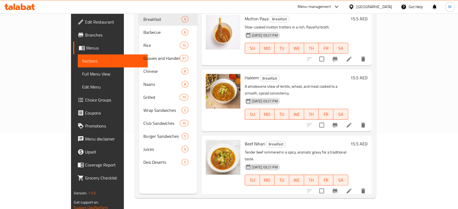
scroll to position [76, 0]
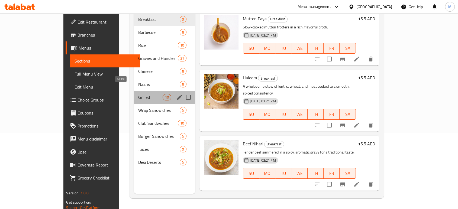
click at [138, 94] on span "Grilled" at bounding box center [150, 97] width 24 height 7
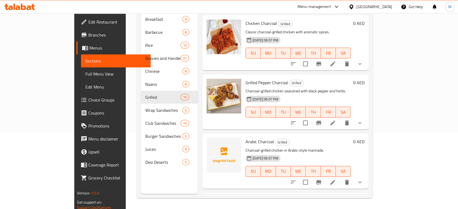
scroll to position [60, 0]
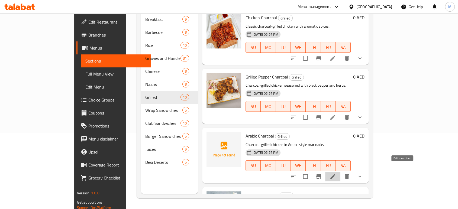
click at [336, 173] on icon at bounding box center [332, 176] width 7 height 7
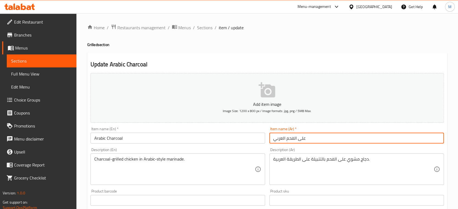
click at [332, 139] on input "على الفحم العربي" at bounding box center [356, 138] width 174 height 11
click at [319, 136] on input "على الفحم العربي" at bounding box center [356, 138] width 174 height 11
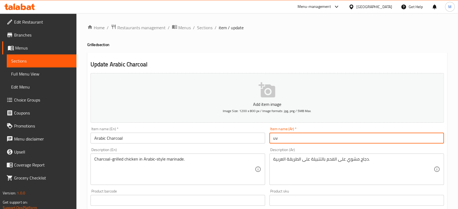
type input "u"
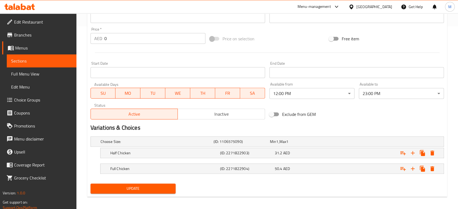
type input "عربي علي الفحم"
click at [124, 187] on span "Update" at bounding box center [133, 188] width 76 height 7
click at [47, 73] on span "Full Menu View" at bounding box center [41, 74] width 61 height 7
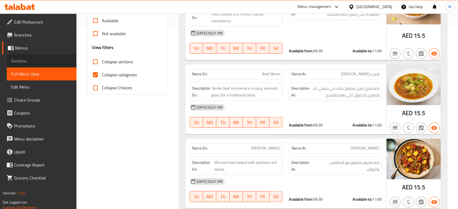
click at [30, 61] on span "Sections" at bounding box center [41, 61] width 61 height 7
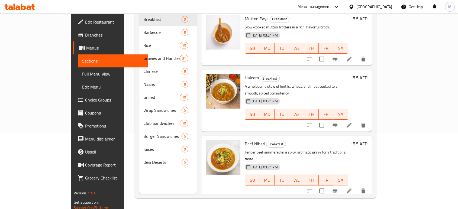
scroll to position [76, 0]
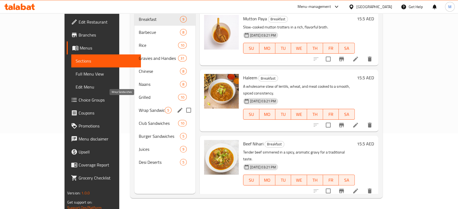
click at [139, 107] on span "Wrap Sandwiches" at bounding box center [152, 110] width 26 height 7
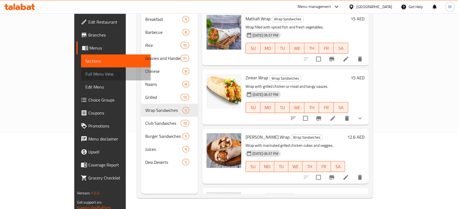
click at [85, 72] on span "Full Menu View" at bounding box center [115, 74] width 61 height 7
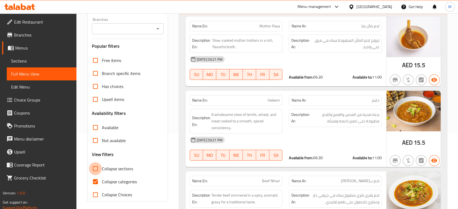
click at [95, 168] on input "Collapse sections" at bounding box center [95, 168] width 13 height 13
checkbox input "true"
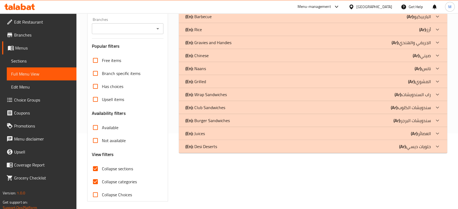
click at [227, 7] on div "(En): Wrap Sandwiches (Ar): راب السندويشات" at bounding box center [307, 3] width 245 height 7
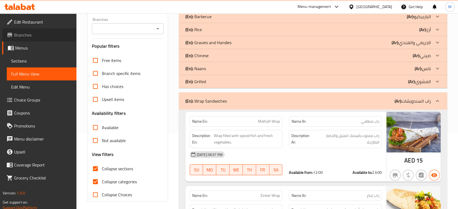
click at [26, 32] on span "Branches" at bounding box center [43, 35] width 58 height 7
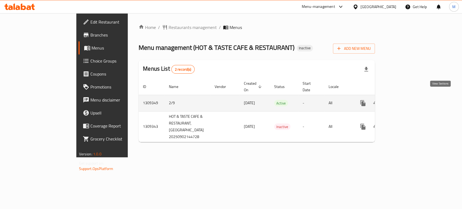
click at [409, 100] on link "enhanced table" at bounding box center [402, 103] width 13 height 13
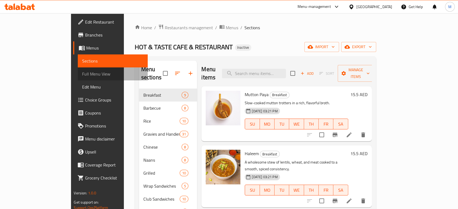
click at [82, 76] on span "Full Menu View" at bounding box center [112, 74] width 61 height 7
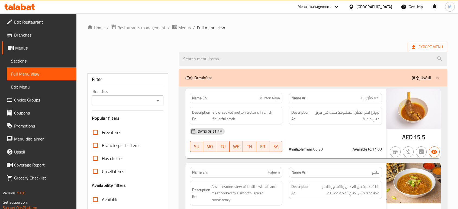
drag, startPoint x: 453, startPoint y: 128, endPoint x: 460, endPoint y: 128, distance: 7.1
click at [458, 128] on html "​ Menu-management United Arab Emirates Get Help M Edit Restaurant Branches Menu…" at bounding box center [229, 104] width 458 height 209
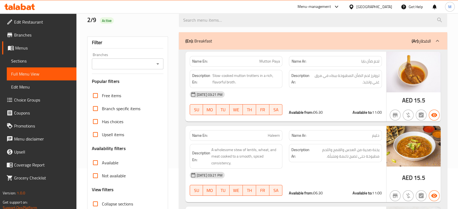
scroll to position [48, 0]
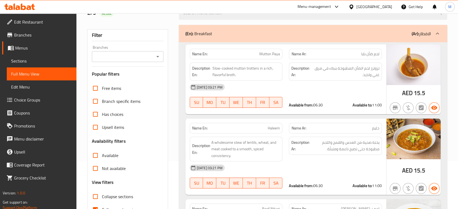
click at [93, 195] on input "Collapse sections" at bounding box center [95, 196] width 13 height 13
checkbox input "true"
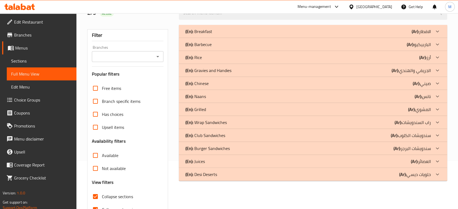
click at [412, 35] on p "(Ar): راب السندويشات" at bounding box center [420, 31] width 19 height 7
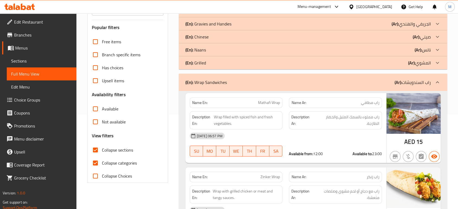
scroll to position [96, 0]
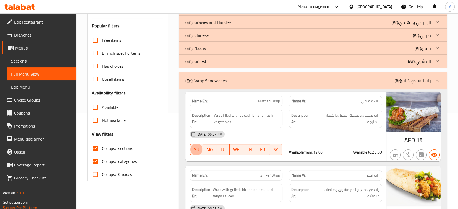
type button "0"
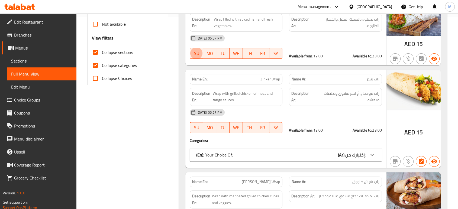
scroll to position [193, 0]
click at [349, 151] on span "إختيارك من:" at bounding box center [355, 155] width 20 height 8
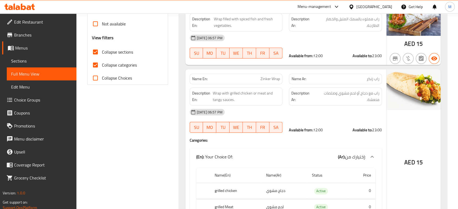
click at [30, 103] on span "Choice Groups" at bounding box center [43, 100] width 58 height 7
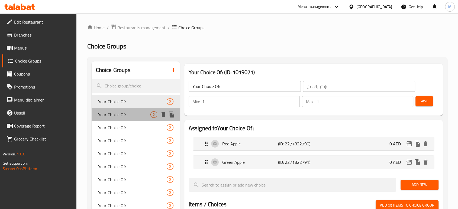
click at [119, 113] on span "Your Choice Of:" at bounding box center [124, 114] width 52 height 7
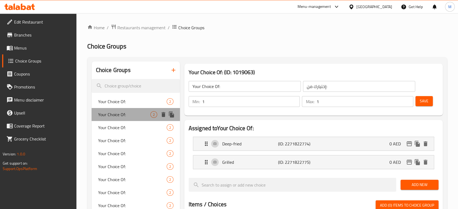
click at [126, 121] on div "Your Choice Of: 2" at bounding box center [136, 114] width 88 height 13
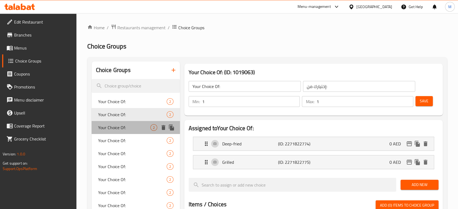
click at [121, 127] on span "Your Choice Of:" at bounding box center [124, 127] width 52 height 7
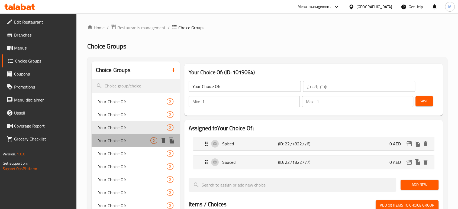
click at [122, 135] on div "Your Choice Of: 2" at bounding box center [136, 140] width 88 height 13
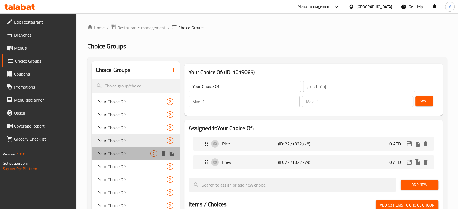
click at [124, 153] on span "Your Choice Of:" at bounding box center [124, 153] width 52 height 7
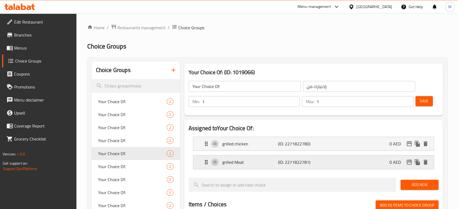
click at [311, 166] on div "grilled Meat (ID: 2271822781) 0 AED" at bounding box center [315, 162] width 224 height 14
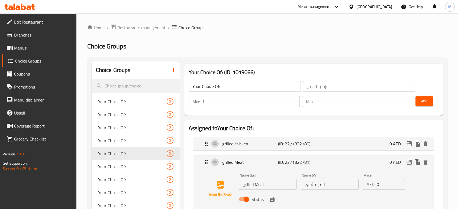
click at [248, 184] on input "grilled Meat" at bounding box center [268, 184] width 58 height 11
type input "Meat"
click at [314, 186] on input "لحم مشوي" at bounding box center [330, 184] width 58 height 11
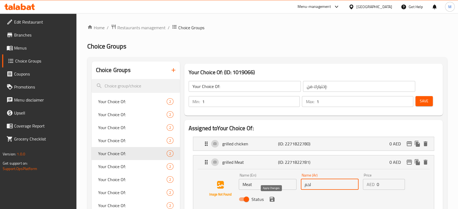
click at [271, 202] on icon "save" at bounding box center [272, 199] width 7 height 7
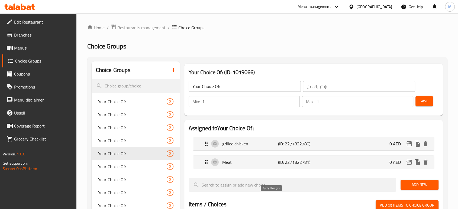
type input "لحم"
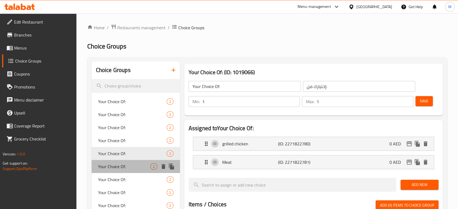
click at [119, 163] on span "Your Choice Of:" at bounding box center [124, 166] width 52 height 7
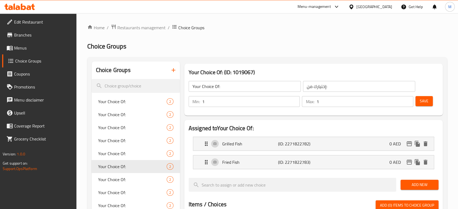
scroll to position [183, 0]
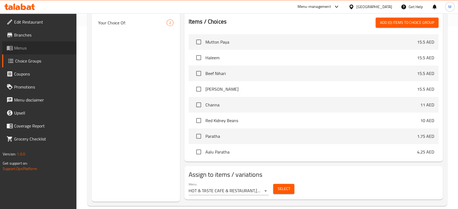
click at [11, 47] on icon at bounding box center [10, 48] width 7 height 7
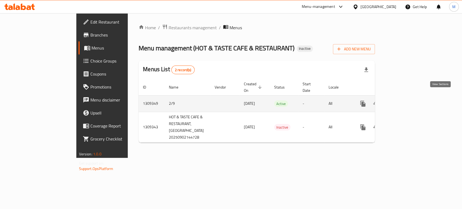
click at [409, 99] on link "enhanced table" at bounding box center [402, 103] width 13 height 13
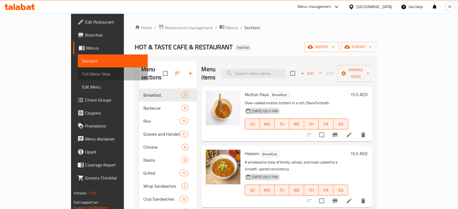
click at [82, 75] on span "Full Menu View" at bounding box center [112, 74] width 61 height 7
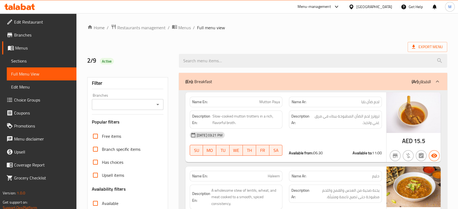
scroll to position [183, 0]
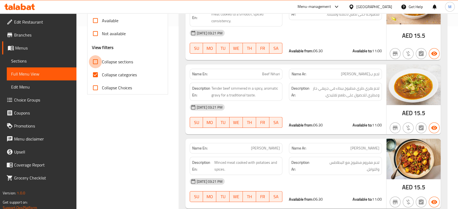
click at [93, 60] on input "Collapse sections" at bounding box center [95, 61] width 13 height 13
checkbox input "true"
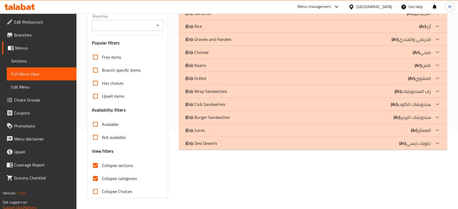
scroll to position [79, 0]
click at [422, 4] on p "(Ar): راب السندويشات" at bounding box center [420, 0] width 19 height 7
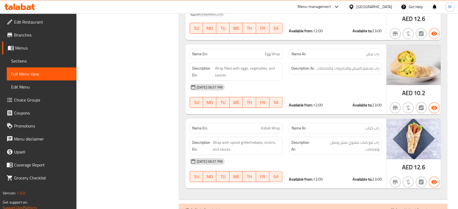
scroll to position [406, 0]
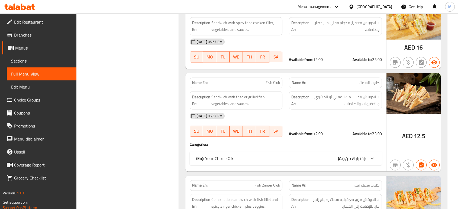
scroll to position [767, 0]
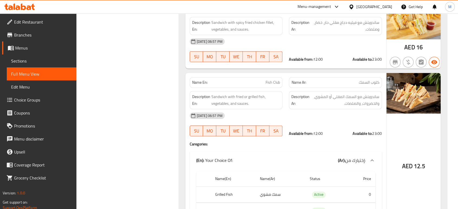
click at [145, 110] on div "Filter Branches Branches Popular filters Free items Branch specific items Has c…" at bounding box center [130, 46] width 92 height 1489
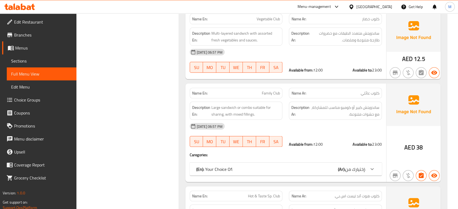
scroll to position [1080, 0]
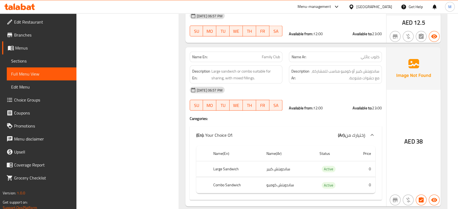
scroll to position [1116, 0]
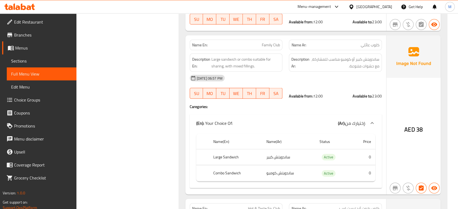
click at [408, 167] on div "AED 38" at bounding box center [413, 114] width 54 height 159
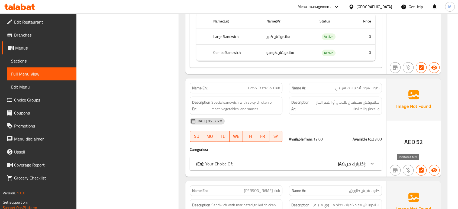
scroll to position [1249, 0]
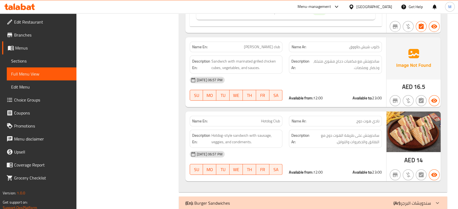
scroll to position [1454, 0]
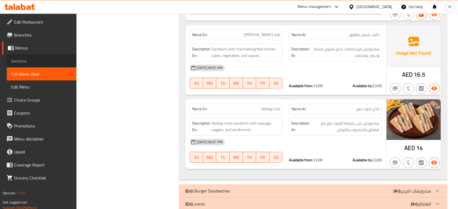
click at [32, 60] on span "Sections" at bounding box center [41, 61] width 61 height 7
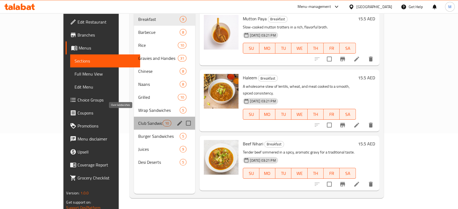
click at [138, 120] on span "Club Sandwiches" at bounding box center [150, 123] width 24 height 7
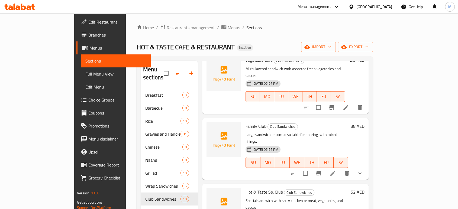
scroll to position [348, 0]
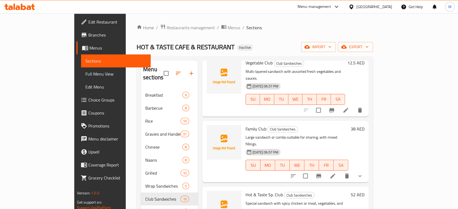
click at [245, 125] on span "Family Club" at bounding box center [255, 129] width 21 height 8
copy h6 "Family Club"
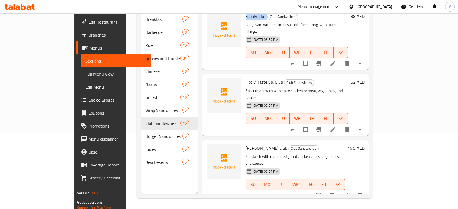
scroll to position [396, 0]
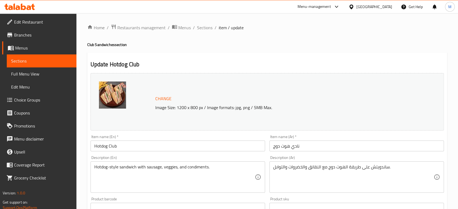
click at [293, 145] on input "نادي هوت دوج" at bounding box center [356, 146] width 174 height 11
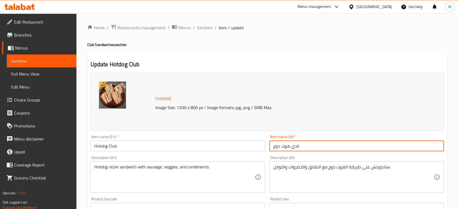
click at [293, 145] on input "نادي هوت دوج" at bounding box center [356, 146] width 174 height 11
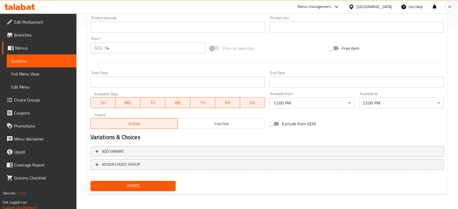
type input "كلوب هوت دوج"
click at [164, 187] on span "Update" at bounding box center [133, 186] width 76 height 7
click at [56, 73] on span "Full Menu View" at bounding box center [41, 74] width 61 height 7
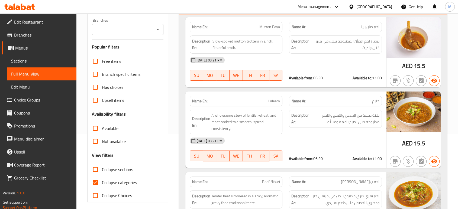
click at [104, 173] on span "Collapse sections" at bounding box center [117, 169] width 31 height 7
click at [102, 173] on input "Collapse sections" at bounding box center [95, 169] width 13 height 13
checkbox input "true"
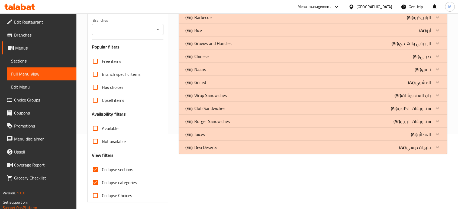
click at [412, 8] on p "(Ar): سندويشات الكلوب" at bounding box center [420, 4] width 19 height 7
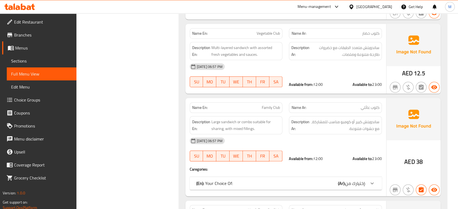
scroll to position [617, 0]
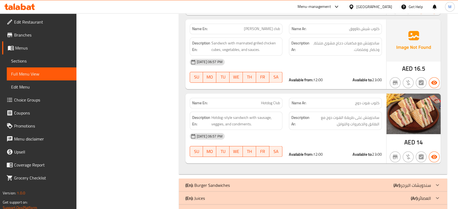
scroll to position [939, 0]
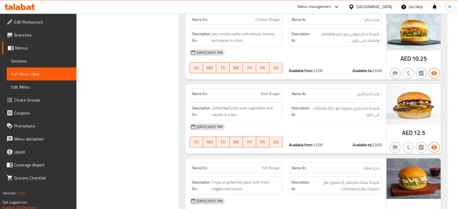
scroll to position [1112, 0]
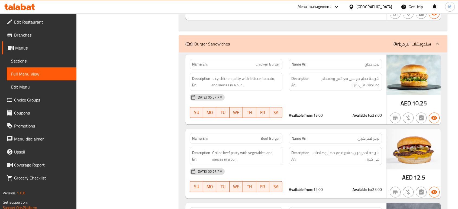
scroll to position [1064, 0]
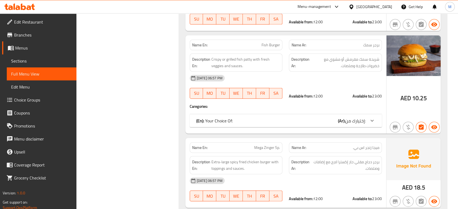
scroll to position [1244, 0]
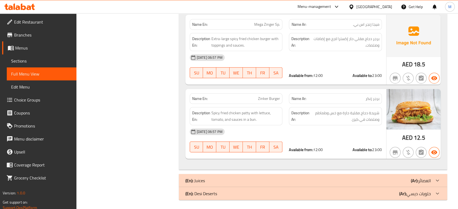
scroll to position [1417, 0]
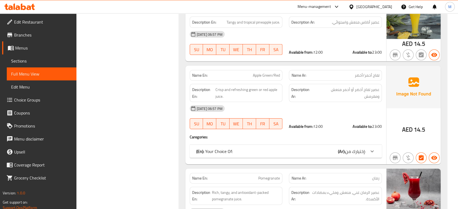
scroll to position [1694, 0]
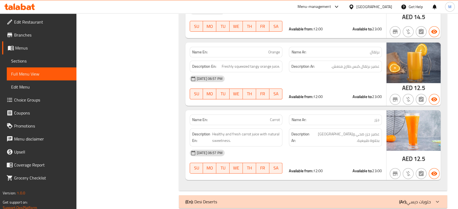
scroll to position [2163, 0]
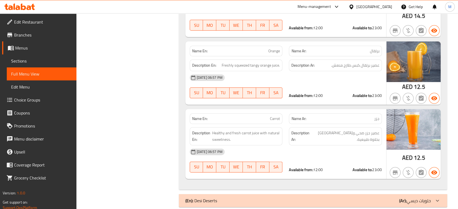
drag, startPoint x: 150, startPoint y: 95, endPoint x: 148, endPoint y: 93, distance: 2.9
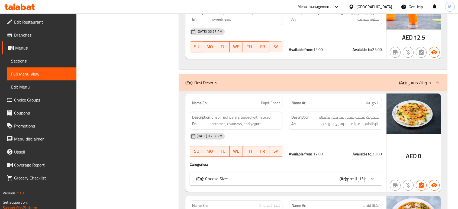
scroll to position [2296, 0]
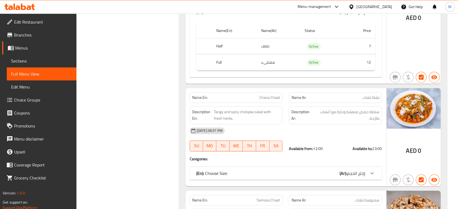
scroll to position [2465, 0]
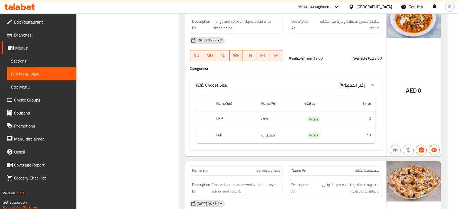
scroll to position [2585, 0]
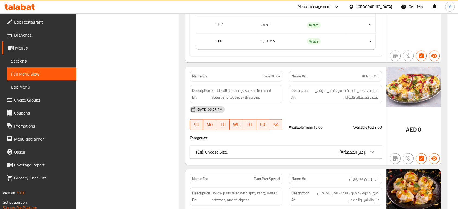
scroll to position [2802, 0]
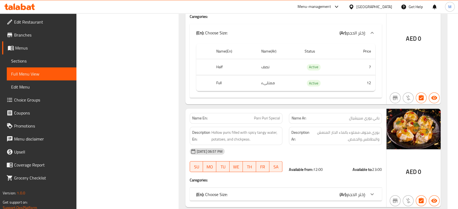
scroll to position [2934, 0]
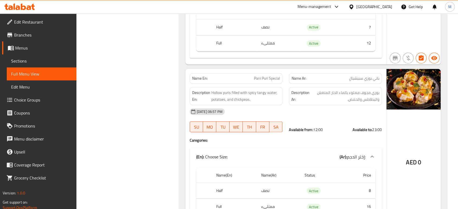
scroll to position [2995, 0]
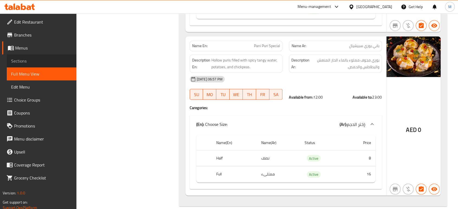
click at [23, 63] on span "Sections" at bounding box center [41, 61] width 61 height 7
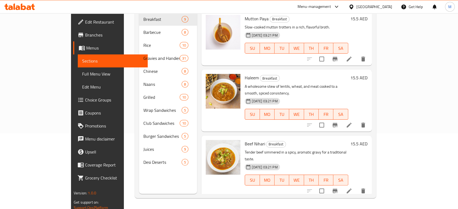
scroll to position [76, 0]
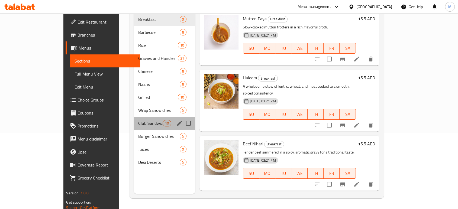
click at [134, 117] on div "Club Sandwiches 10" at bounding box center [164, 123] width 61 height 13
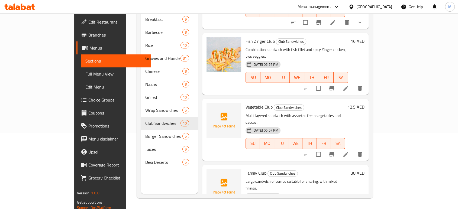
scroll to position [239, 0]
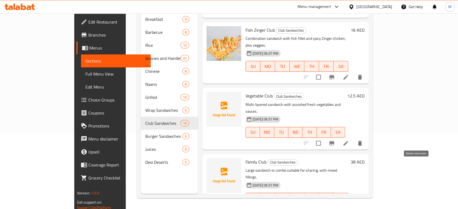
click at [350, 206] on icon "delete" at bounding box center [346, 209] width 7 height 7
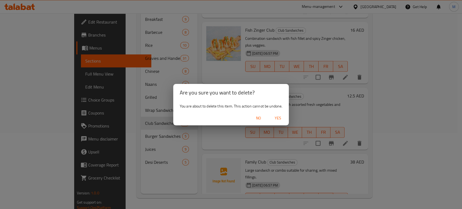
click at [278, 119] on span "Yes" at bounding box center [278, 118] width 13 height 7
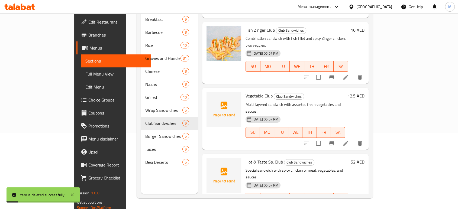
scroll to position [0, 0]
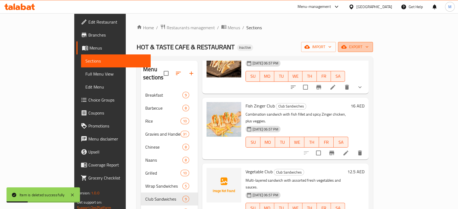
click at [368, 49] on span "export" at bounding box center [355, 47] width 26 height 7
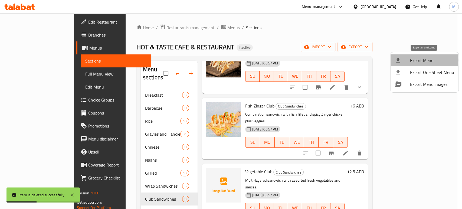
click at [420, 60] on span "Export Menu" at bounding box center [432, 60] width 44 height 7
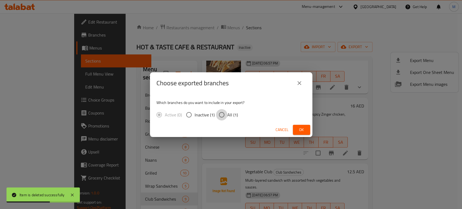
click at [221, 116] on input "All (1)" at bounding box center [221, 114] width 11 height 11
radio input "true"
click at [298, 128] on span "Ok" at bounding box center [301, 129] width 9 height 7
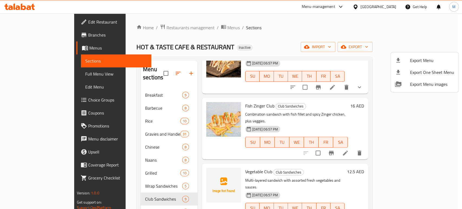
click at [33, 73] on div at bounding box center [231, 104] width 462 height 209
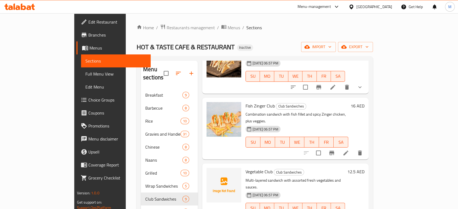
click at [85, 71] on span "Full Menu View" at bounding box center [115, 74] width 61 height 7
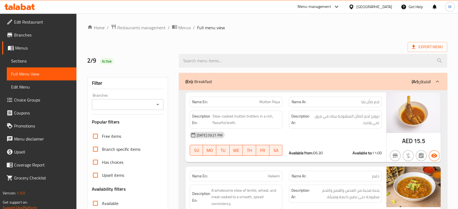
scroll to position [183, 0]
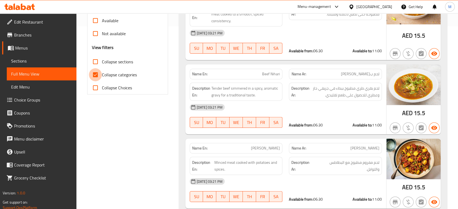
click at [98, 75] on input "Collapse categories" at bounding box center [95, 74] width 13 height 13
checkbox input "false"
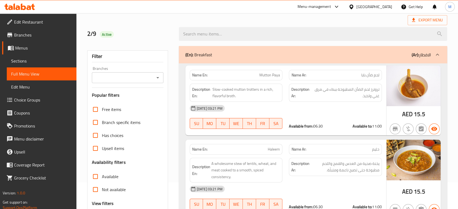
scroll to position [0, 0]
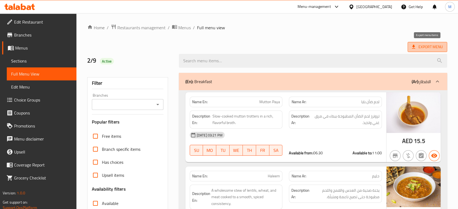
click at [431, 45] on span "Export Menu" at bounding box center [427, 47] width 31 height 7
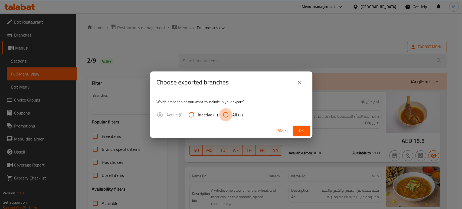
click at [228, 116] on input "All (1)" at bounding box center [225, 114] width 13 height 13
radio input "true"
click at [303, 131] on span "Ok" at bounding box center [301, 130] width 9 height 7
